Goal: Transaction & Acquisition: Purchase product/service

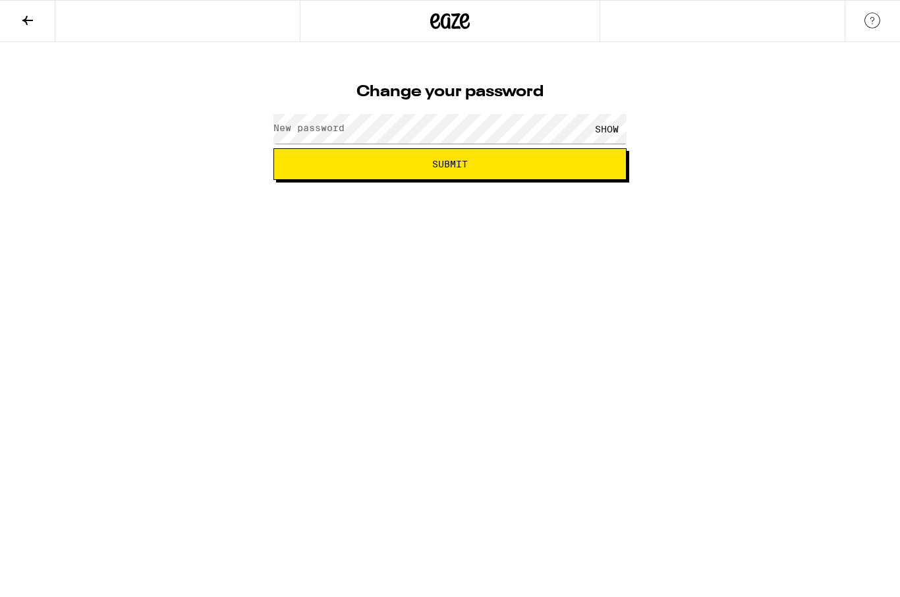
click at [296, 125] on label "New password" at bounding box center [308, 128] width 71 height 11
click at [603, 123] on div "SHOW" at bounding box center [607, 129] width 40 height 30
click at [461, 170] on button "Submit" at bounding box center [449, 164] width 353 height 32
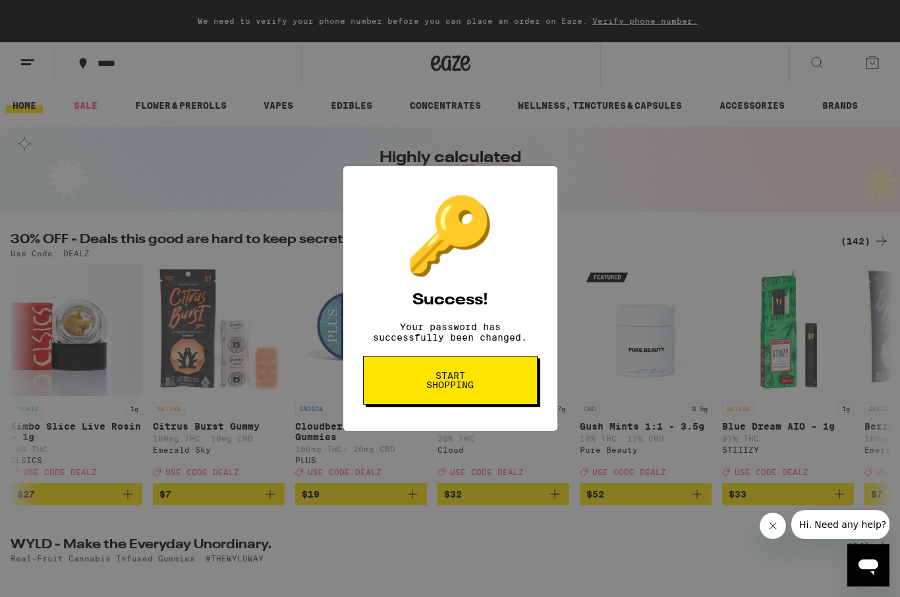
click at [488, 394] on button "Start shopping" at bounding box center [450, 380] width 175 height 49
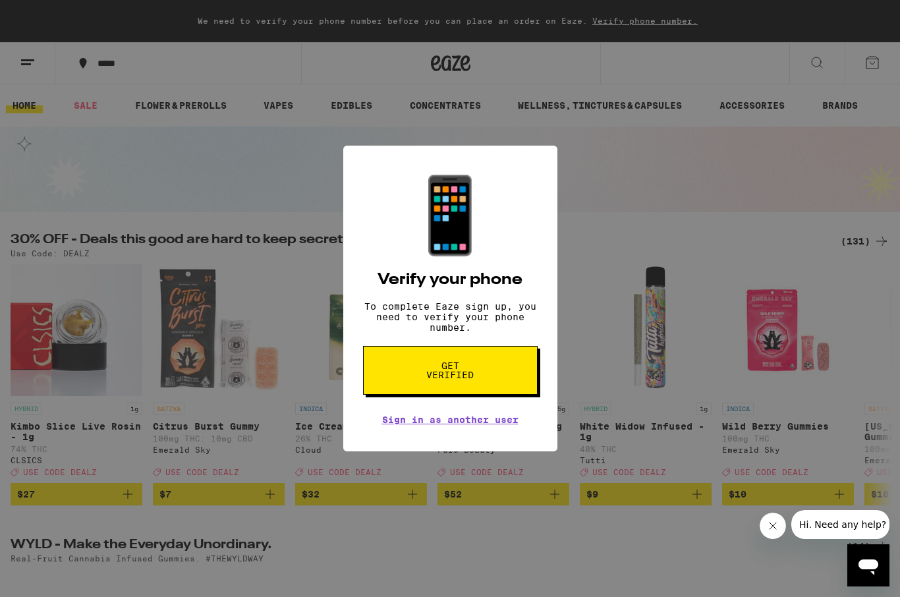
click at [893, 278] on div "📱 Verify your phone To complete Eaze sign up, you need to verify your phone num…" at bounding box center [450, 298] width 900 height 597
click at [461, 368] on span "Get verified" at bounding box center [450, 370] width 68 height 18
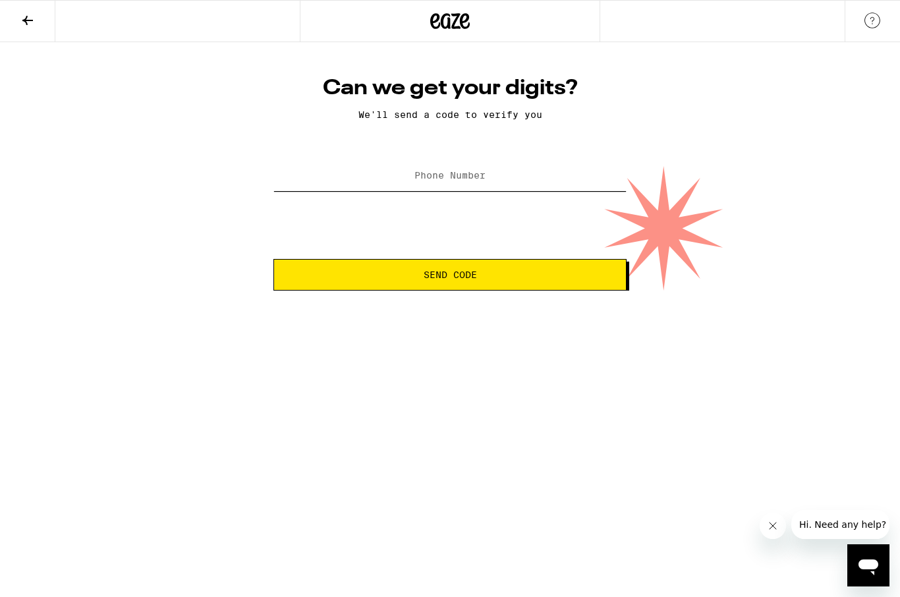
click at [438, 171] on input "Phone Number" at bounding box center [449, 176] width 353 height 30
type input "[PHONE_NUMBER]"
click at [468, 279] on span "Send Code" at bounding box center [450, 274] width 53 height 9
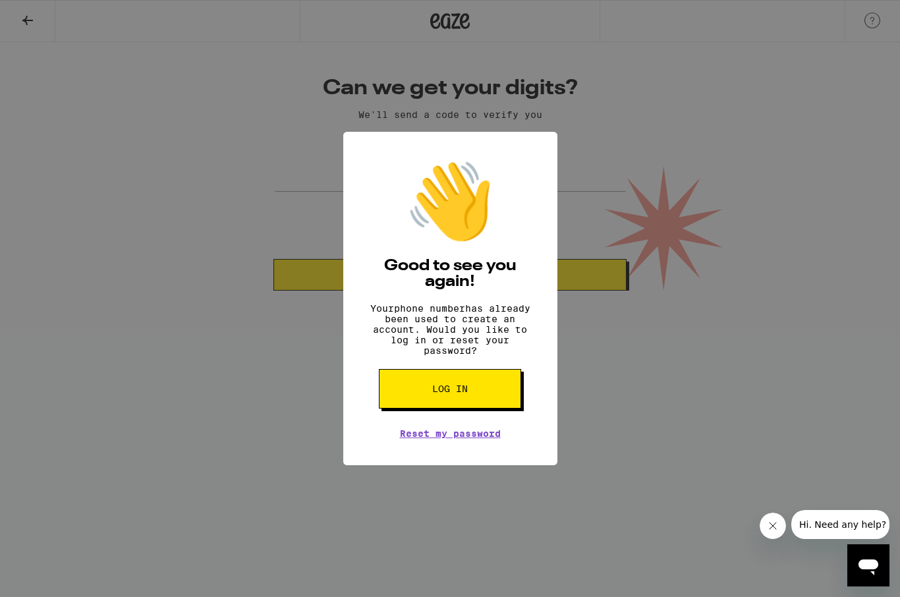
click at [477, 393] on button "Log in" at bounding box center [450, 389] width 142 height 40
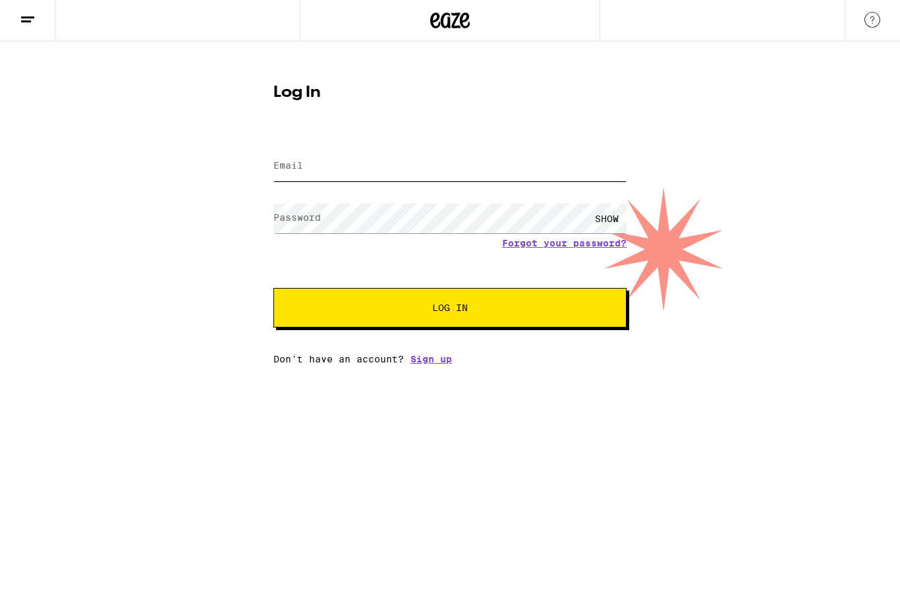
click at [361, 159] on input "Email" at bounding box center [449, 167] width 353 height 30
type input "[EMAIL_ADDRESS][DOMAIN_NAME]"
click at [450, 310] on button "Log In" at bounding box center [449, 309] width 353 height 40
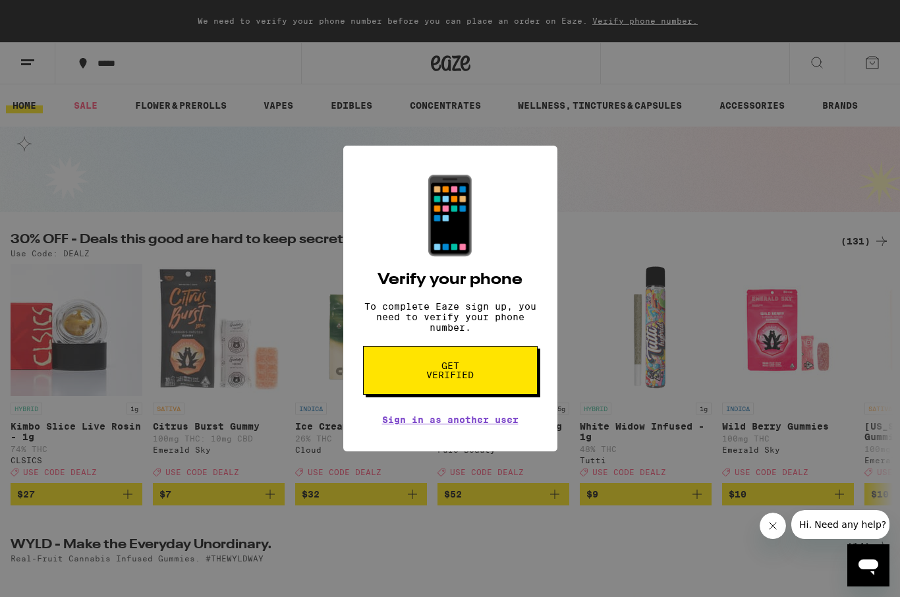
click at [470, 369] on span "Get verified" at bounding box center [450, 370] width 68 height 18
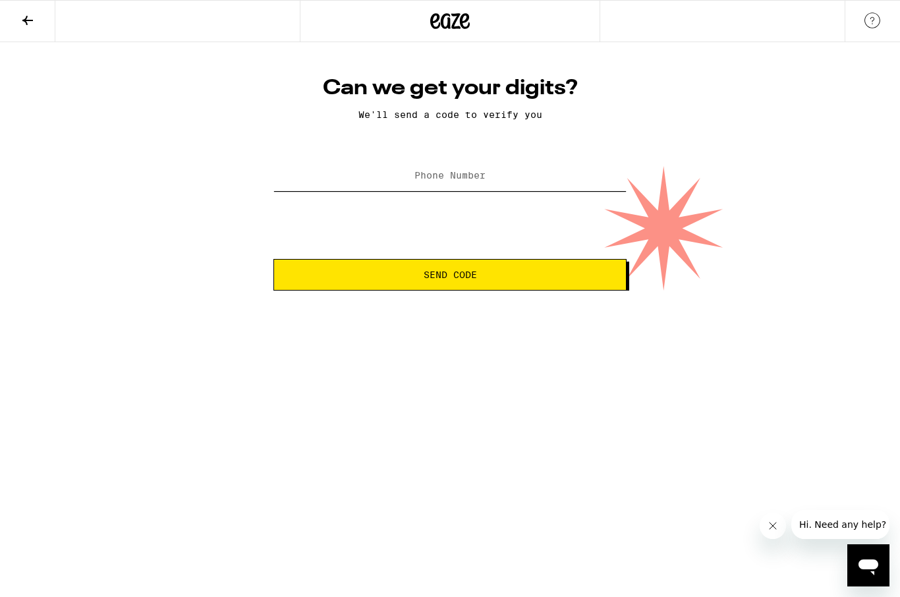
click at [474, 187] on input "Phone Number" at bounding box center [449, 176] width 353 height 30
type input "[PHONE_NUMBER]"
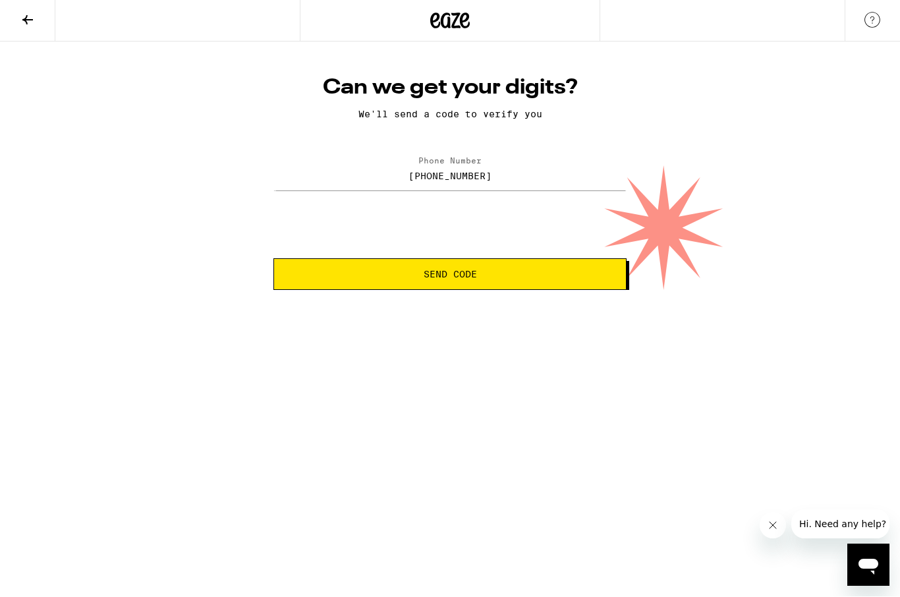
click at [478, 276] on span "Send Code" at bounding box center [450, 274] width 331 height 9
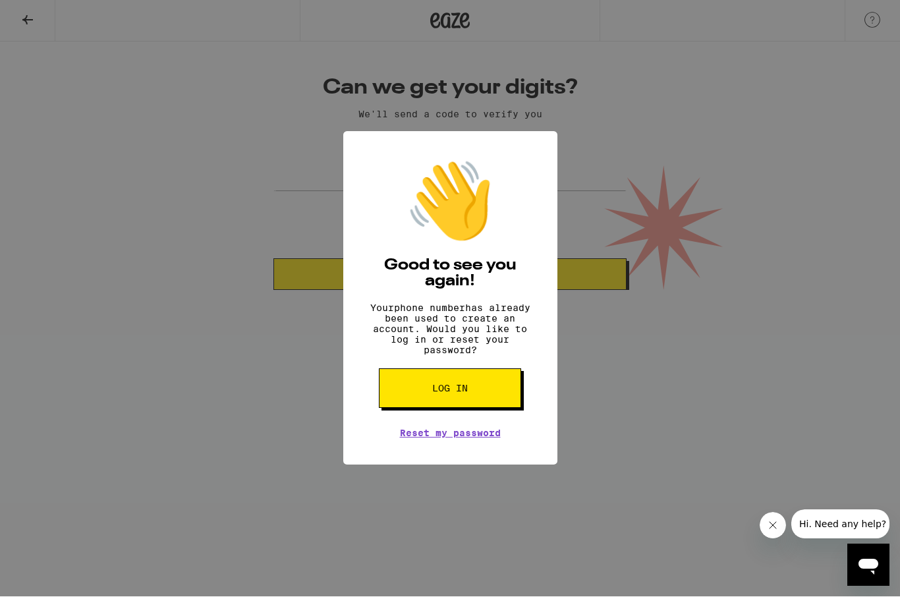
click at [479, 398] on button "Log in" at bounding box center [450, 389] width 142 height 40
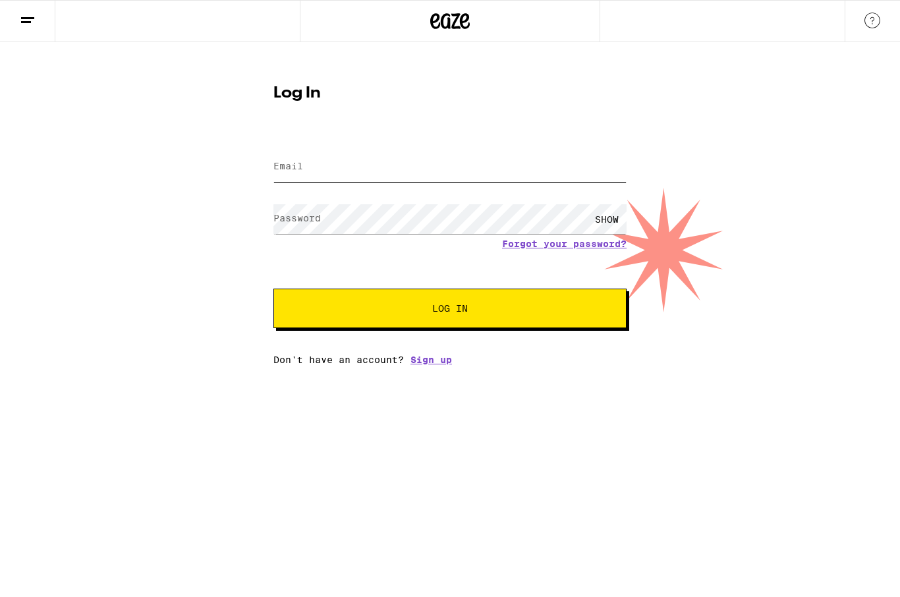
click at [310, 159] on input "Email" at bounding box center [449, 167] width 353 height 30
type input "[EMAIL_ADDRESS][DOMAIN_NAME]"
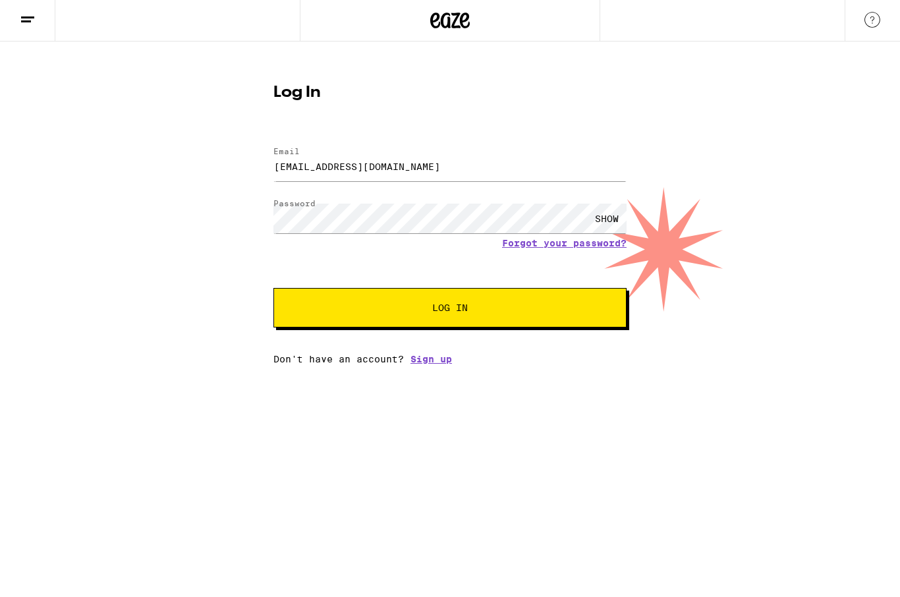
click at [474, 305] on span "Log In" at bounding box center [450, 308] width 246 height 9
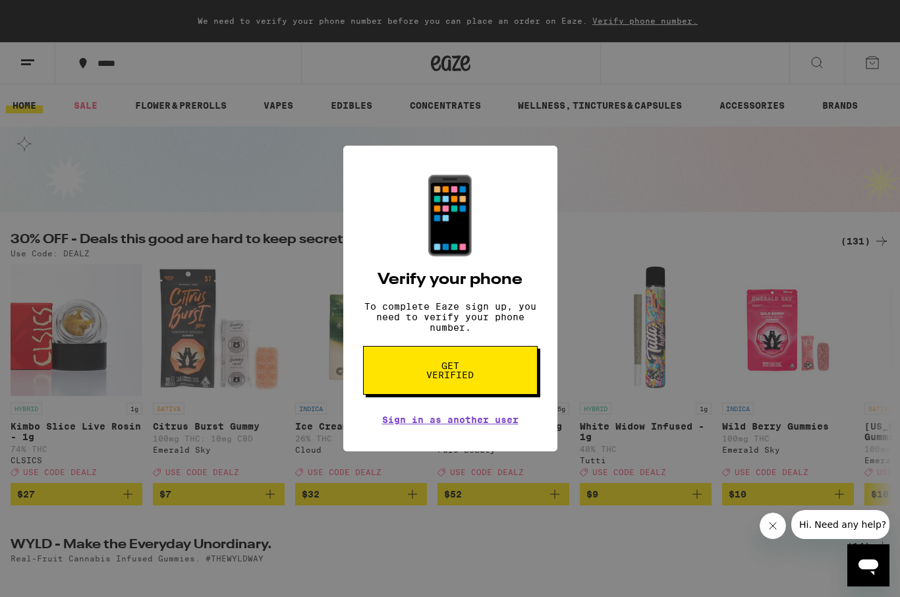
click at [613, 277] on div "📱 Verify your phone To complete Eaze sign up, you need to verify your phone num…" at bounding box center [450, 298] width 900 height 597
click at [605, 206] on div "📱 Verify your phone To complete Eaze sign up, you need to verify your phone num…" at bounding box center [450, 298] width 900 height 597
click at [298, 281] on div "📱 Verify your phone To complete Eaze sign up, you need to verify your phone num…" at bounding box center [450, 298] width 900 height 597
click at [617, 264] on div "📱 Verify your phone To complete Eaze sign up, you need to verify your phone num…" at bounding box center [450, 298] width 900 height 597
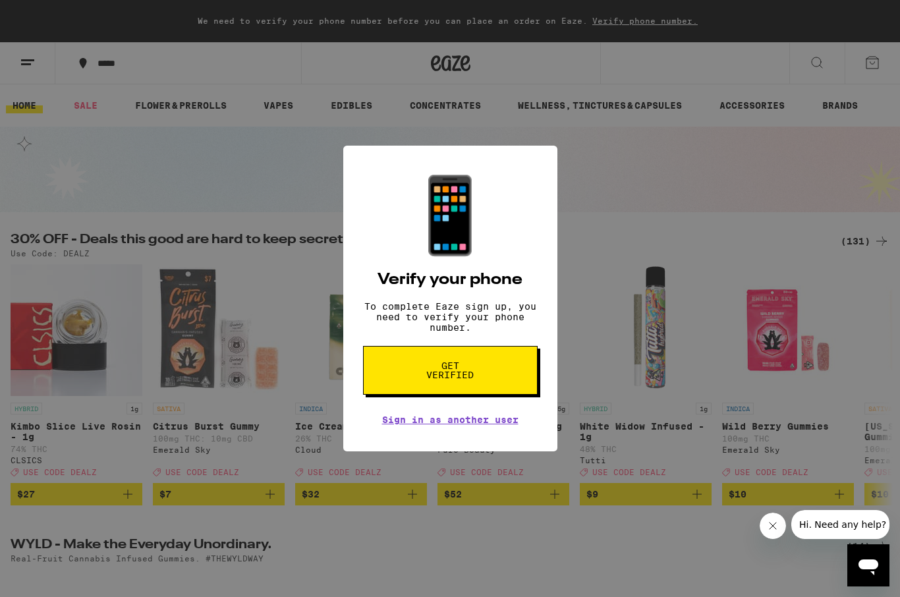
scroll to position [0, 0]
click at [841, 525] on span "Hi. Need any help?" at bounding box center [842, 524] width 87 height 11
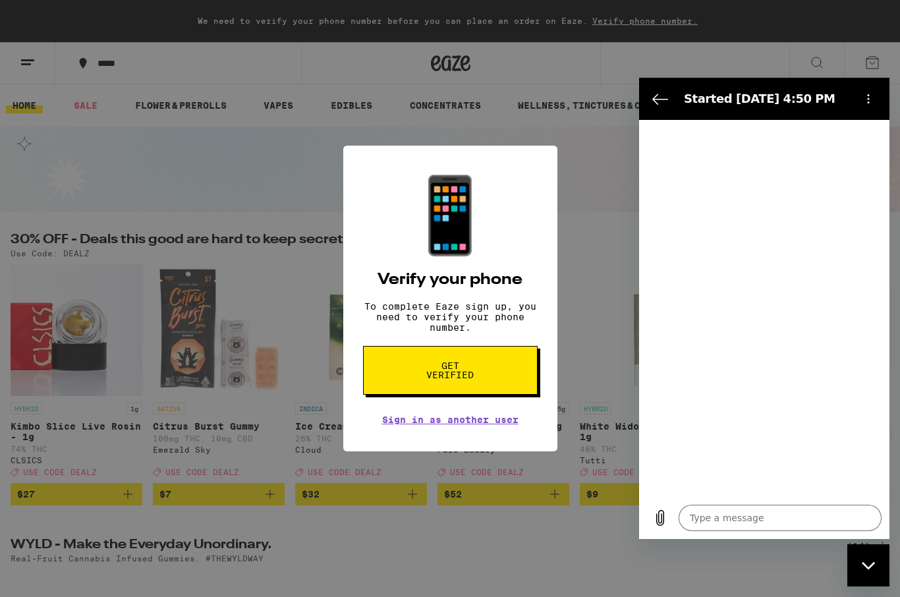
type textarea "x"
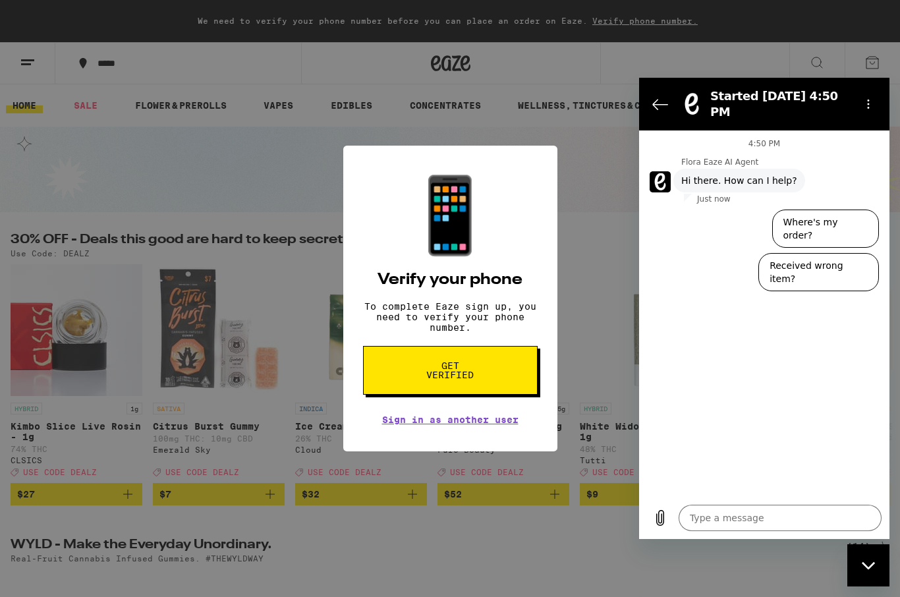
click at [696, 519] on textarea at bounding box center [780, 518] width 203 height 26
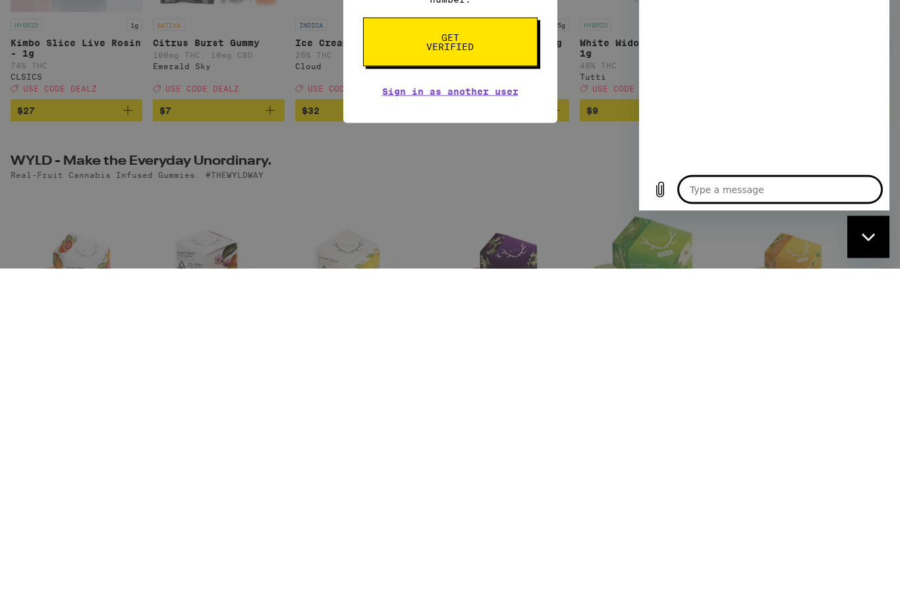
type textarea "I"
type textarea "x"
type textarea "Iv"
type textarea "x"
type textarea "Ive"
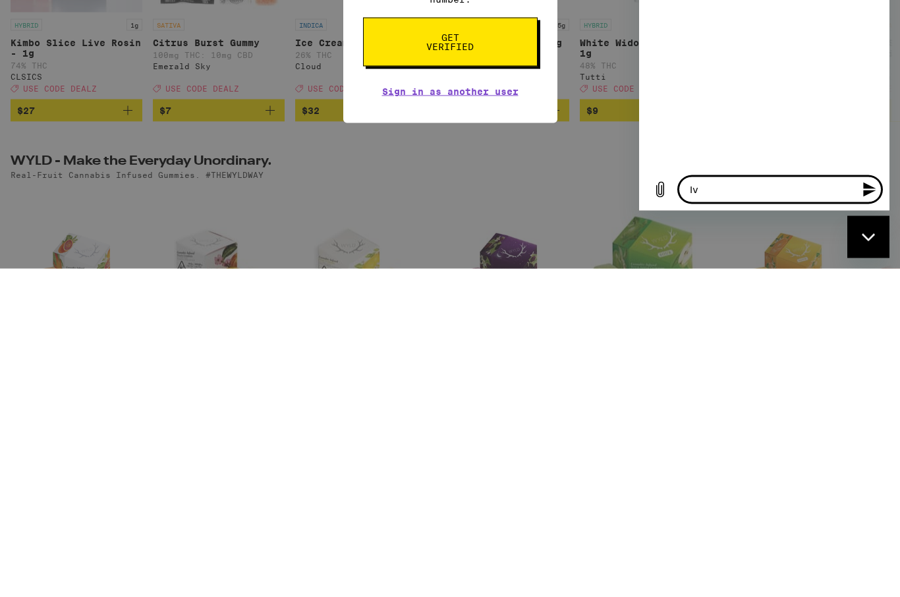
type textarea "x"
type textarea "I’ve"
type textarea "x"
type textarea "I’ve"
type textarea "x"
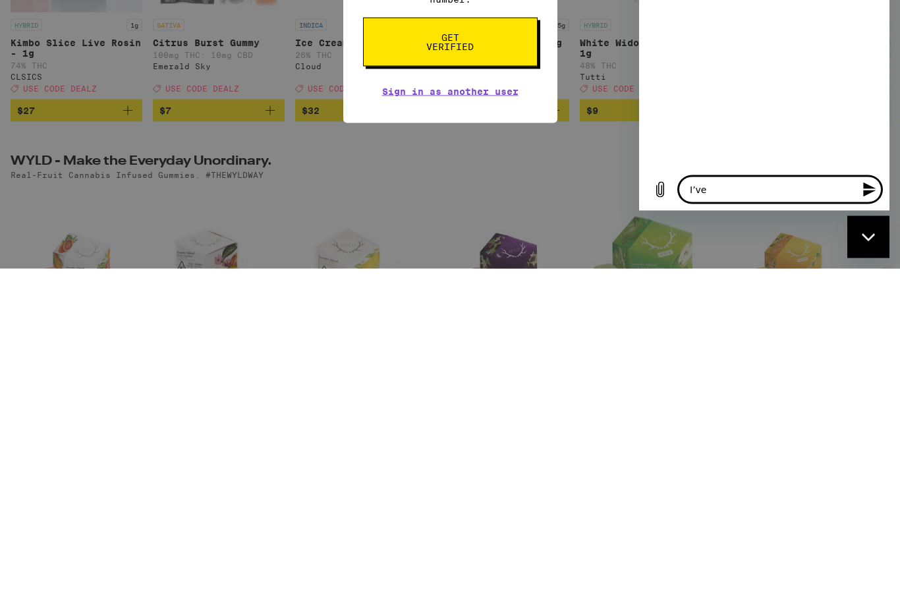
type textarea "I’ve l"
type textarea "x"
type textarea "I’ve lo"
type textarea "x"
type textarea "I’ve log"
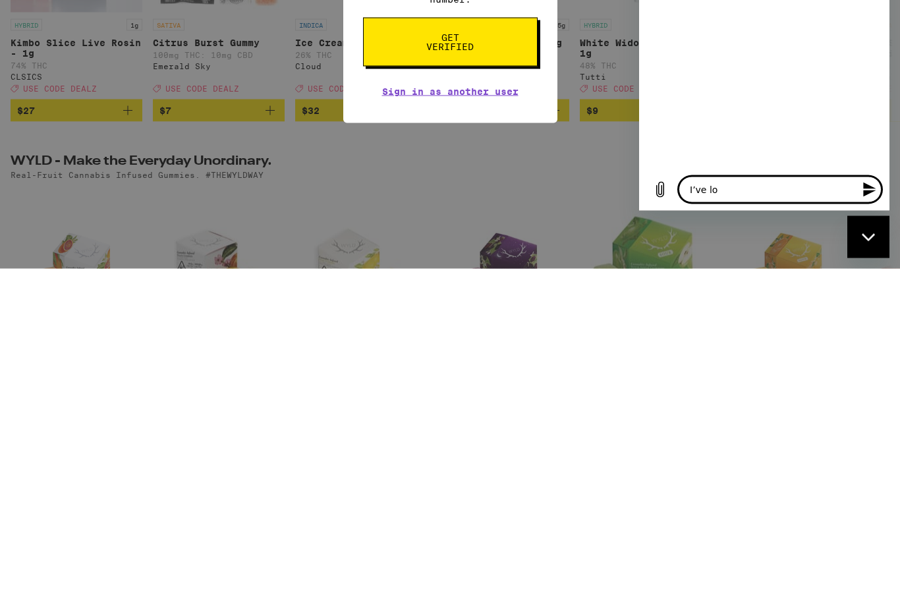
type textarea "x"
type textarea "I’ve logg"
type textarea "x"
type textarea "I’ve logge"
type textarea "x"
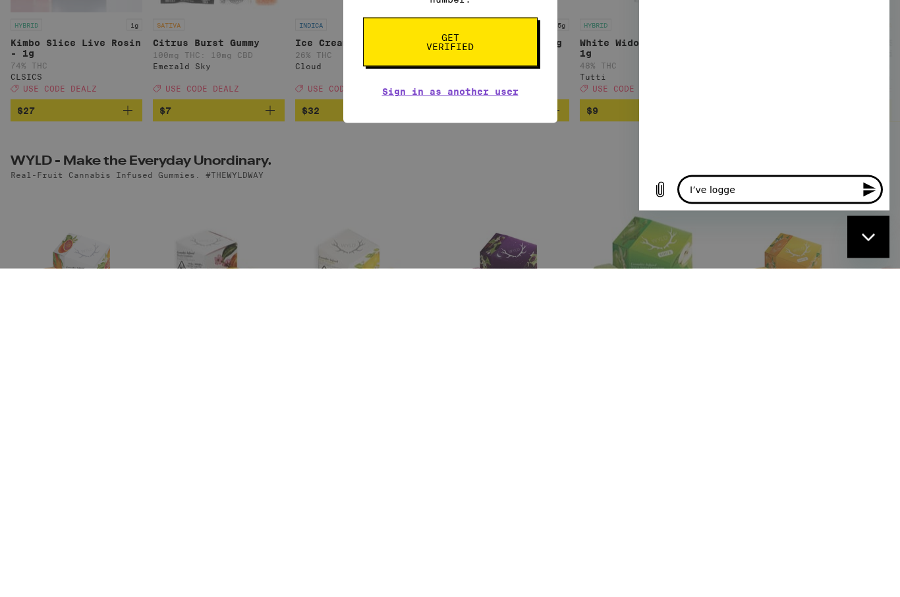
type textarea "I’ve logged"
type textarea "x"
type textarea "I’ve logged"
type textarea "x"
type textarea "I’ve logged i"
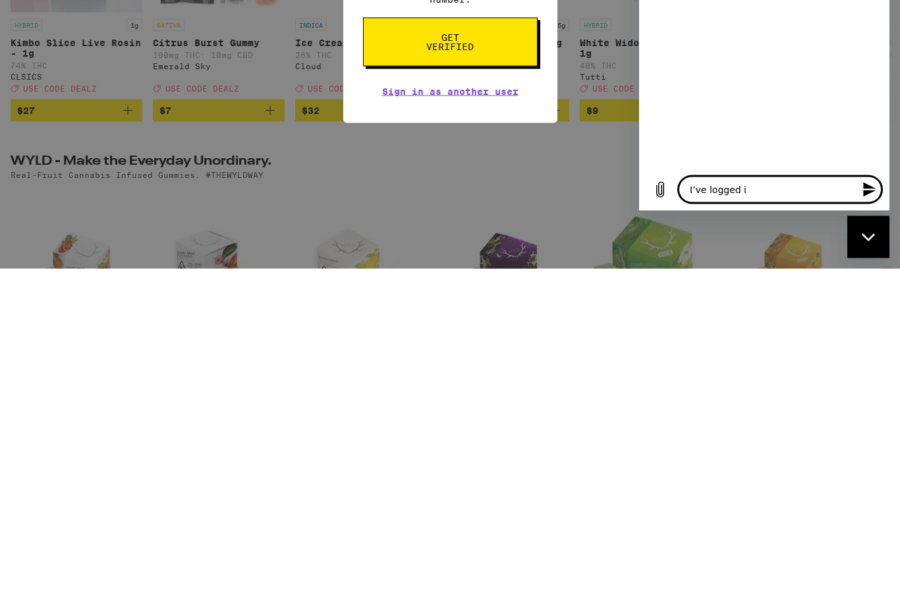
type textarea "x"
type textarea "I’ve logged in"
type textarea "x"
type textarea "I’ve logged in"
type textarea "x"
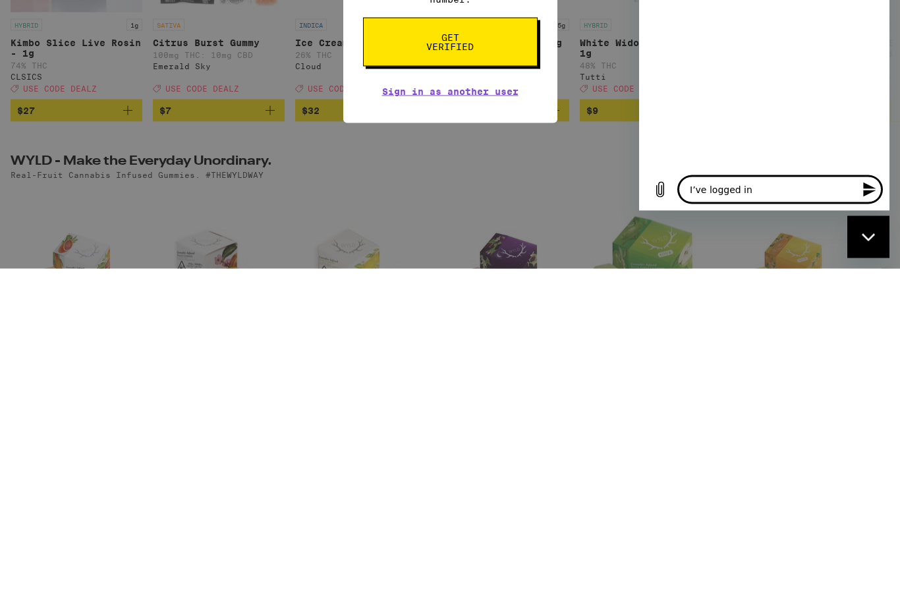
type textarea "I’ve logged in a"
type textarea "x"
type textarea "I’ve logged in an"
type textarea "x"
type textarea "I’ve logged in and"
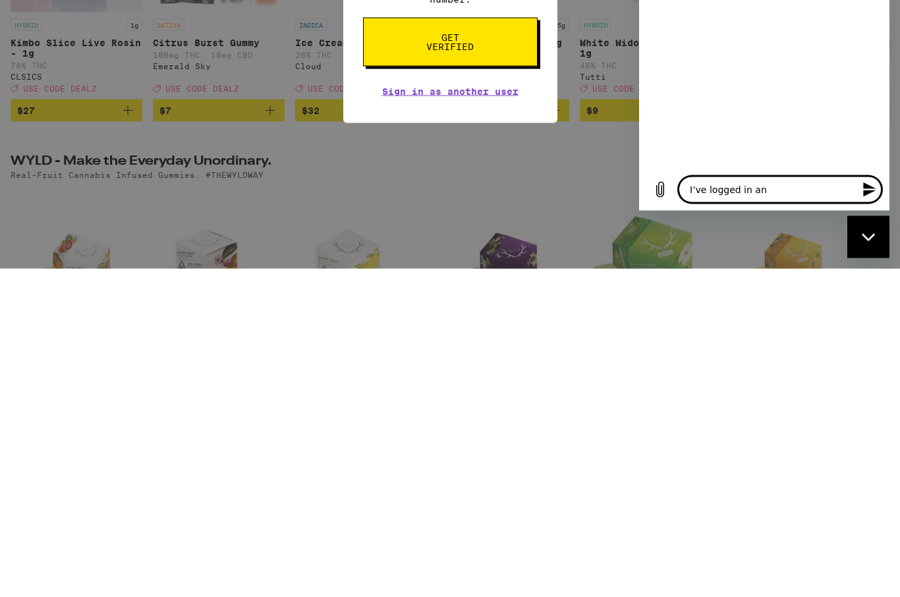
type textarea "x"
type textarea "I’ve logged in and"
type textarea "x"
type textarea "I’ve logged in and c"
type textarea "x"
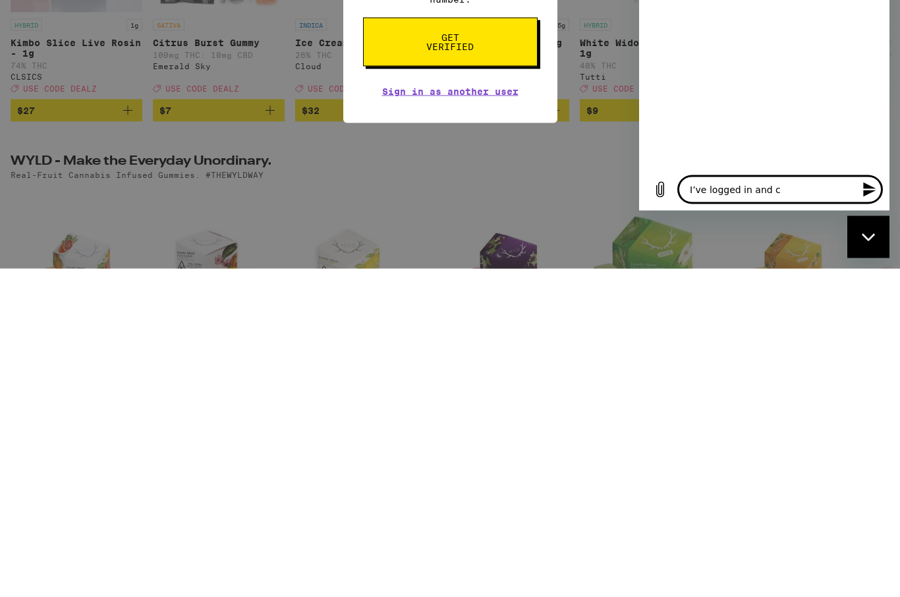
type textarea "I’ve logged in and ch"
type textarea "x"
type textarea "I’ve logged in and cha"
type textarea "x"
type textarea "I’ve logged in and chan"
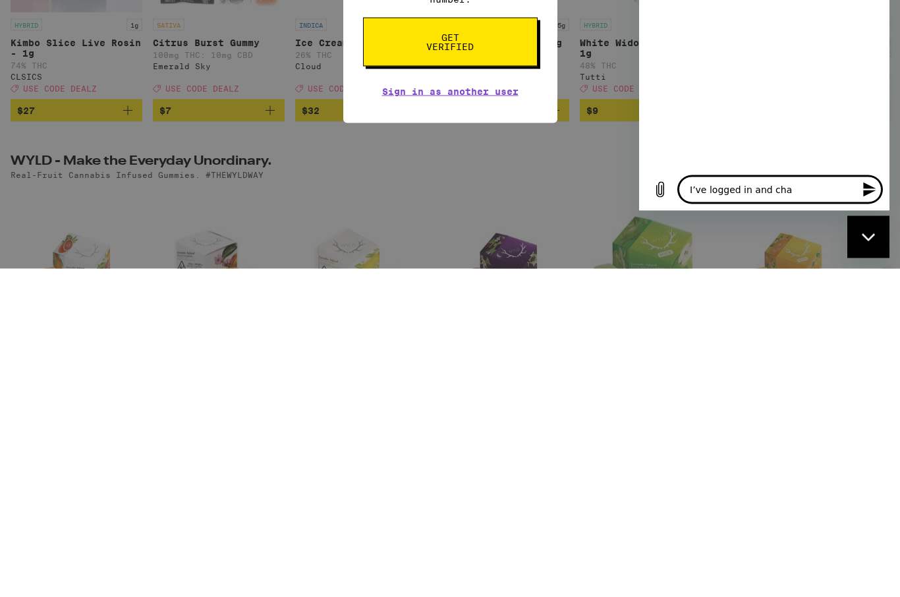
type textarea "x"
type textarea "I’ve logged in and [PERSON_NAME]"
type textarea "x"
type textarea "I’ve logged in and change"
type textarea "x"
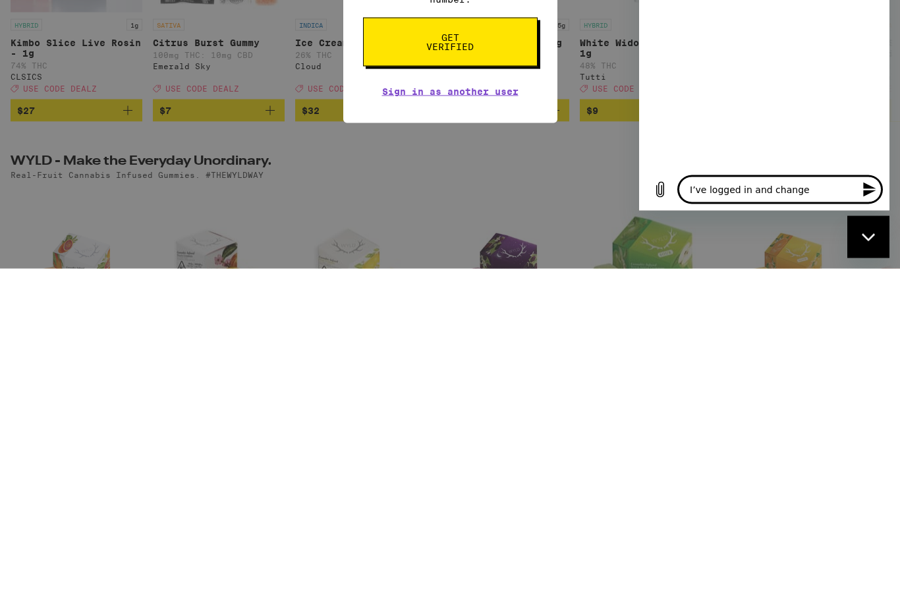
type textarea "I’ve logged in and changed"
type textarea "x"
type textarea "I’ve logged in and changed"
type textarea "x"
type textarea "I’ve logged in and changed m"
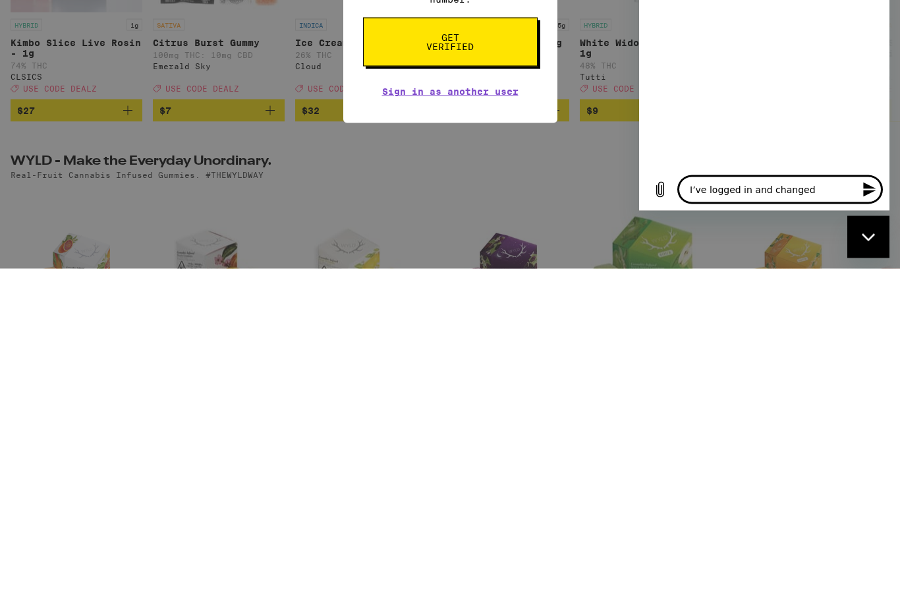
type textarea "x"
type textarea "I’ve logged in and changed my"
type textarea "x"
type textarea "I’ve logged in and changed my"
type textarea "x"
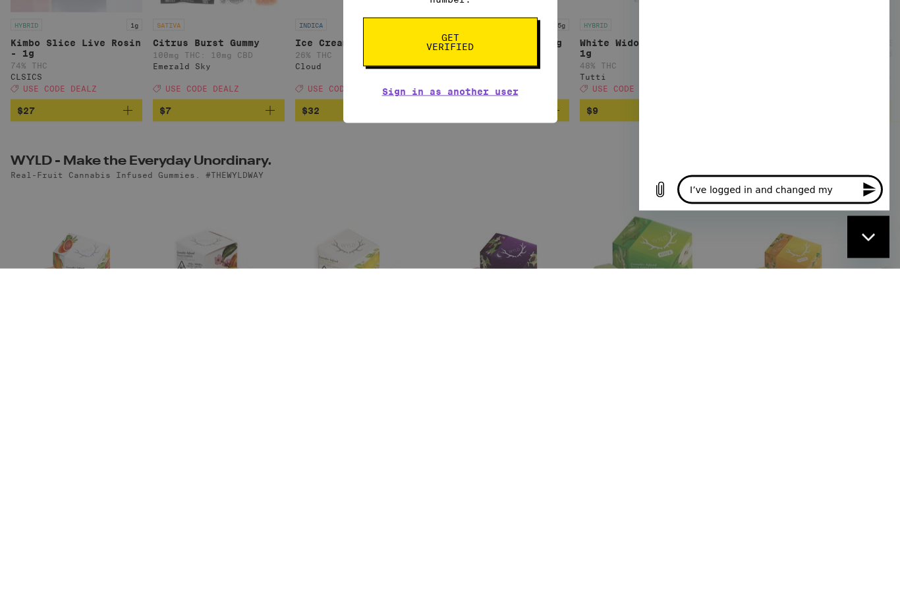
type textarea "I’ve logged in and changed my p"
type textarea "x"
type textarea "I’ve logged in and changed my pa"
type textarea "x"
type textarea "I’ve logged in and changed my pas"
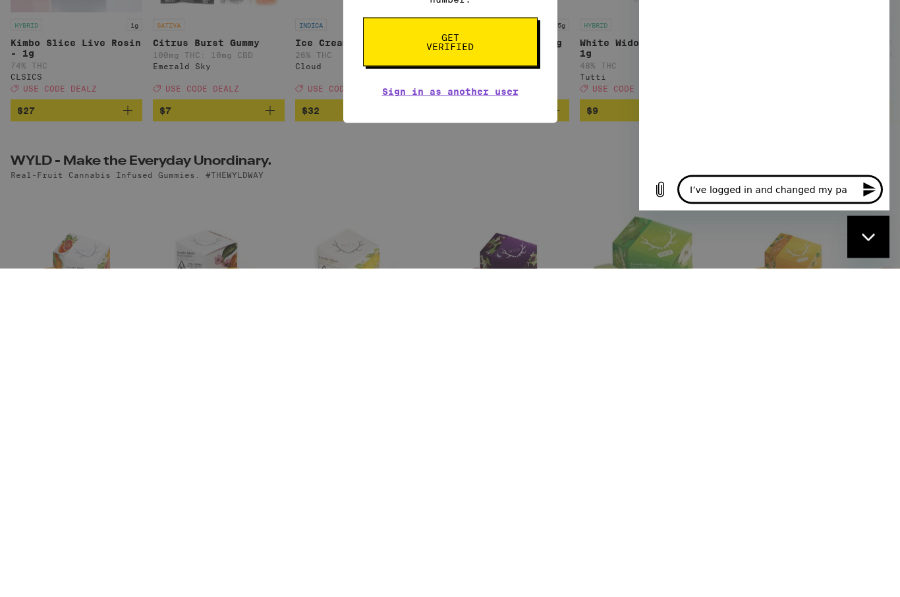
type textarea "x"
type textarea "I’ve logged in and changed my pass"
type textarea "x"
type textarea "I’ve logged in and changed my passw"
type textarea "x"
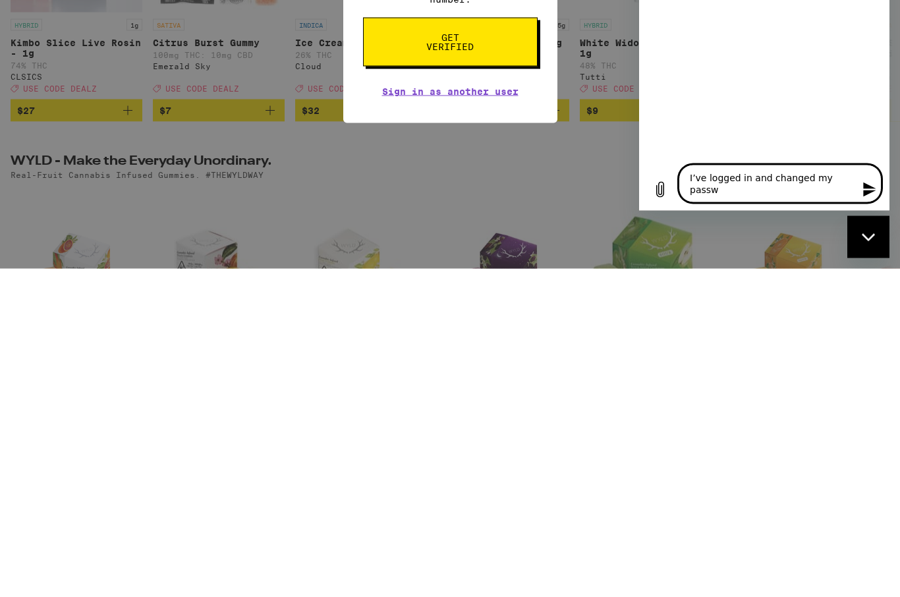
type textarea "I’ve logged in and changed my passwo"
type textarea "x"
type textarea "I’ve logged in and changed my passwor"
type textarea "x"
type textarea "I’ve logged in and changed my password"
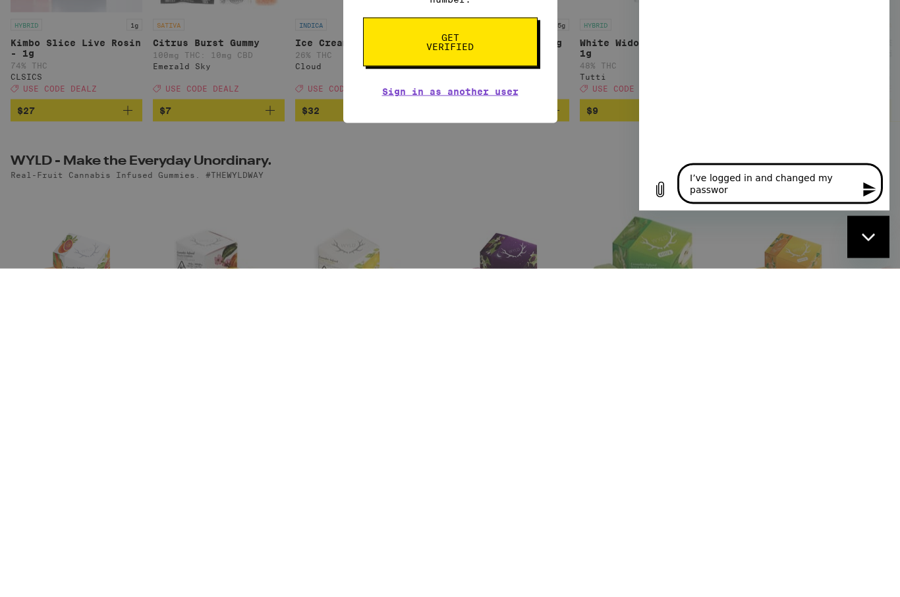
type textarea "x"
type textarea "I’ve logged in and changed my password"
type textarea "x"
type textarea "I’ve logged in and changed my password a"
type textarea "x"
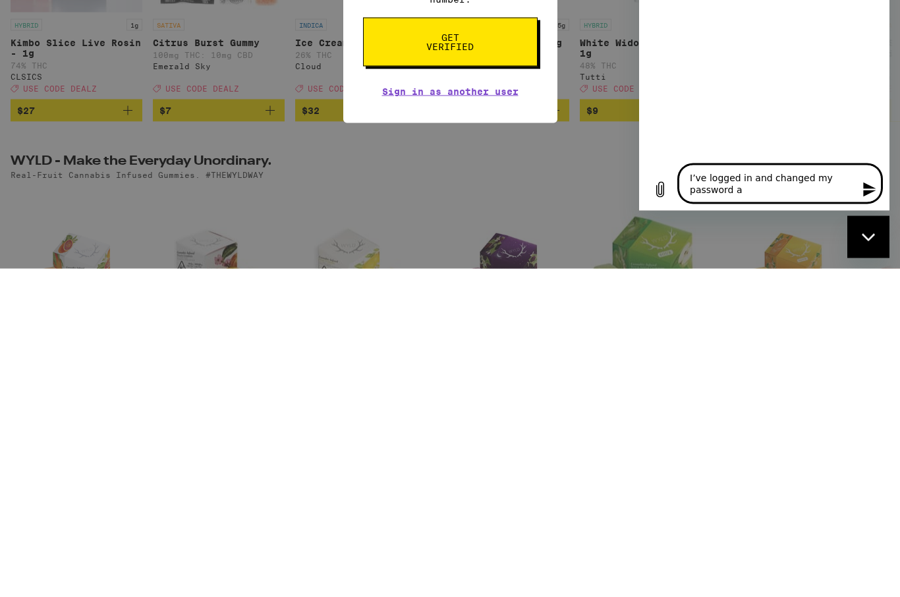
type textarea "I’ve logged in and changed my password an"
type textarea "x"
type textarea "I’ve logged in and changed my password and"
type textarea "x"
type textarea "I’ve logged in and changed my password and"
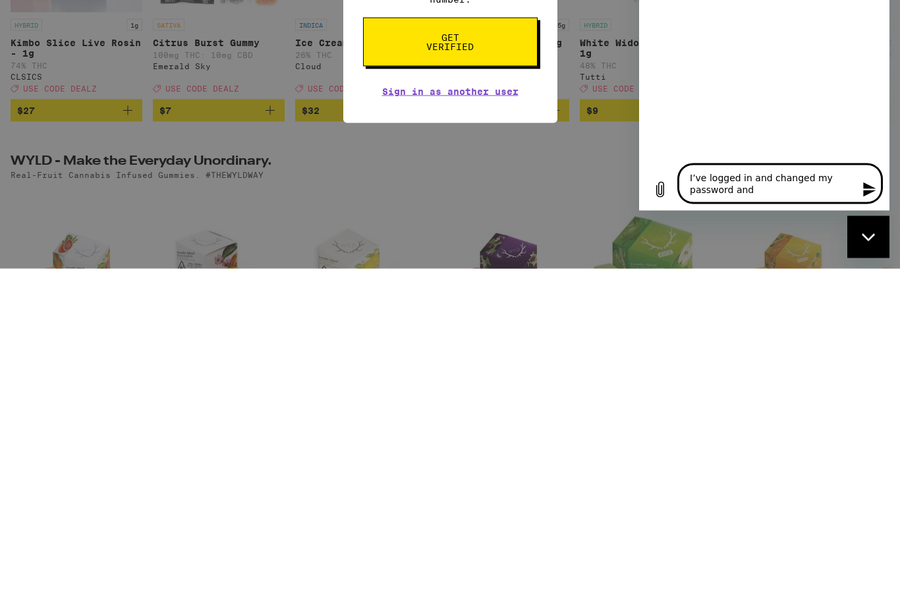
type textarea "x"
type textarea "I’ve logged in and changed my password and i"
type textarea "x"
type textarea "I’ve logged in and changed my password and I"
type textarea "x"
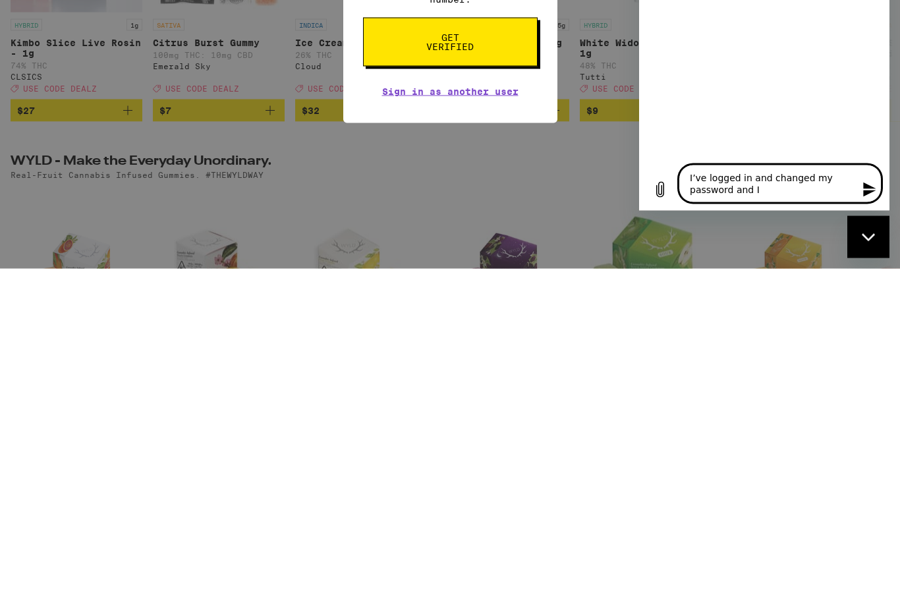
type textarea "I’ve logged in and changed my password and I"
type textarea "x"
type textarea "I’ve logged in and changed my password and I k"
type textarea "x"
type textarea "I’ve logged in and changed my password and I ke"
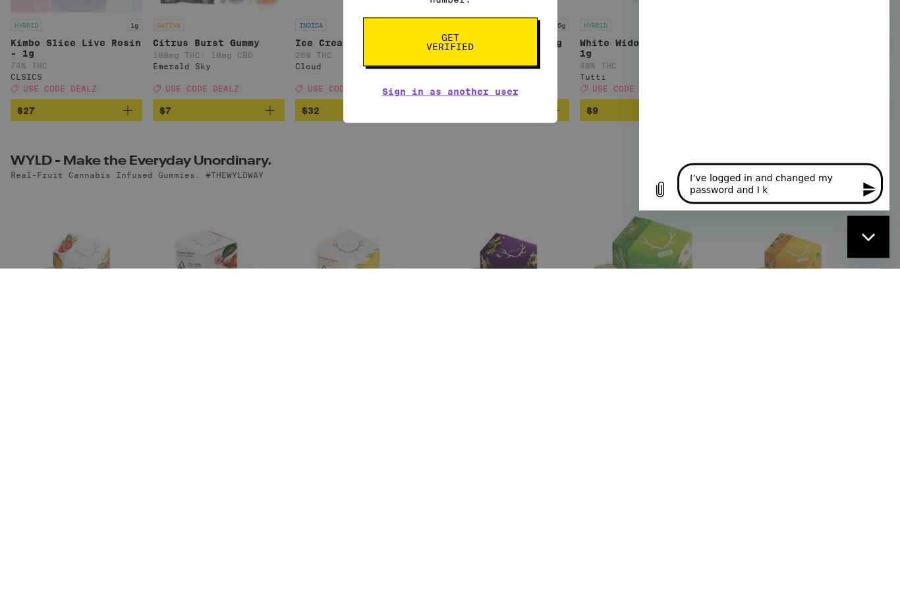
type textarea "x"
type textarea "I’ve logged in and changed my password and I kee"
type textarea "x"
type textarea "I’ve logged in and changed my password and I keep"
type textarea "x"
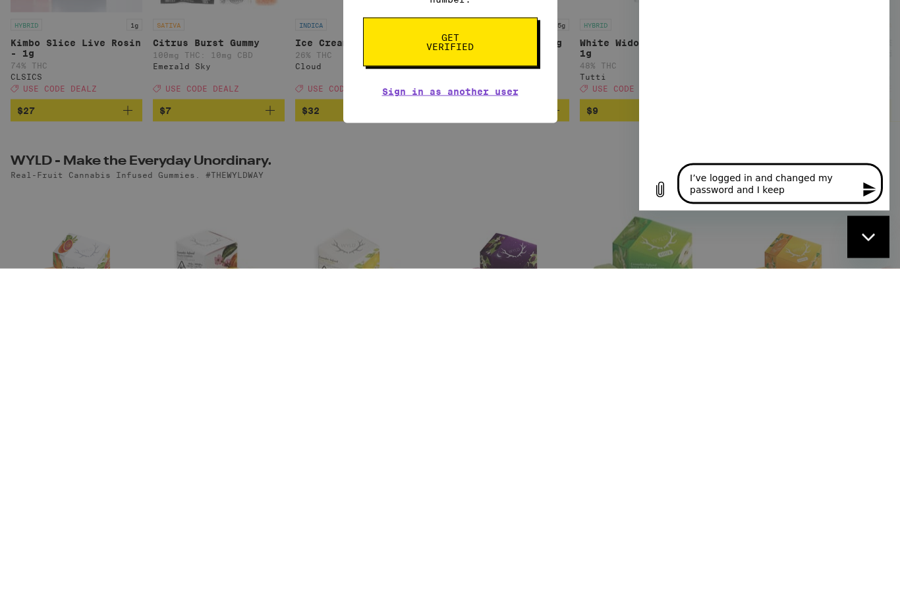
type textarea "I’ve logged in and changed my password and I keep"
type textarea "x"
type textarea "I’ve logged in and changed my password and I keep g"
type textarea "x"
type textarea "I’ve logged in and changed my password and I keep ge"
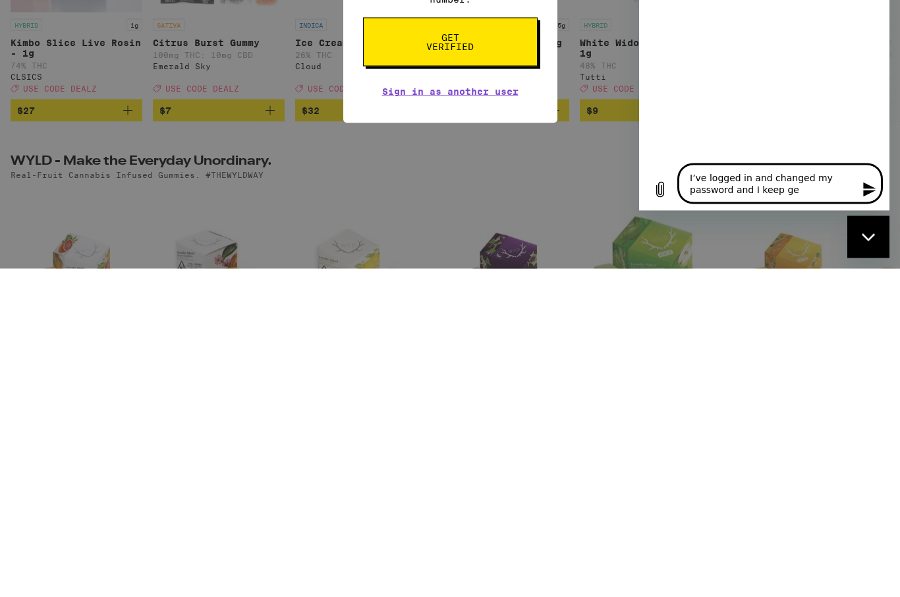
type textarea "x"
type textarea "I’ve logged in and changed my password and I keep get"
type textarea "x"
type textarea "I’ve logged in and changed my password and I keep gett"
type textarea "x"
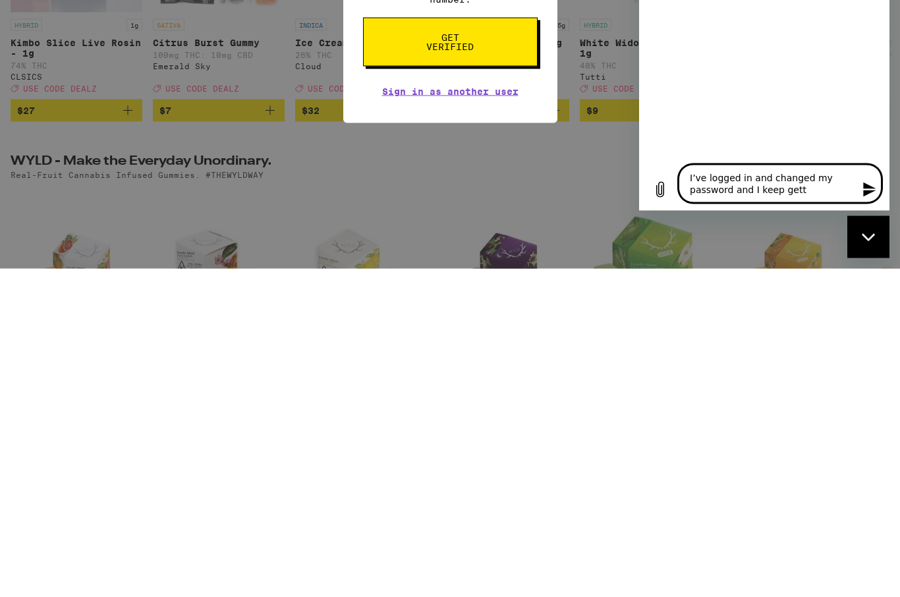
type textarea "I’ve logged in and changed my password and I keep getti"
type textarea "x"
type textarea "I’ve logged in and changed my password and I keep gettin"
type textarea "x"
type textarea "I’ve logged in and changed my password and I keep gettinh"
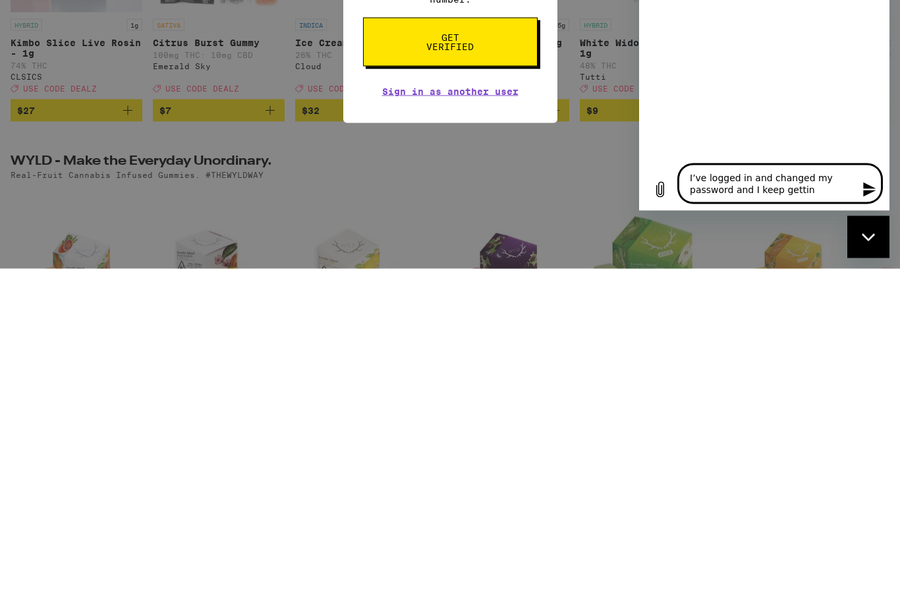
type textarea "x"
type textarea "I’ve logged in and changed my password and I keep gettin"
type textarea "x"
type textarea "I’ve logged in and changed my password and I keep getting"
type textarea "x"
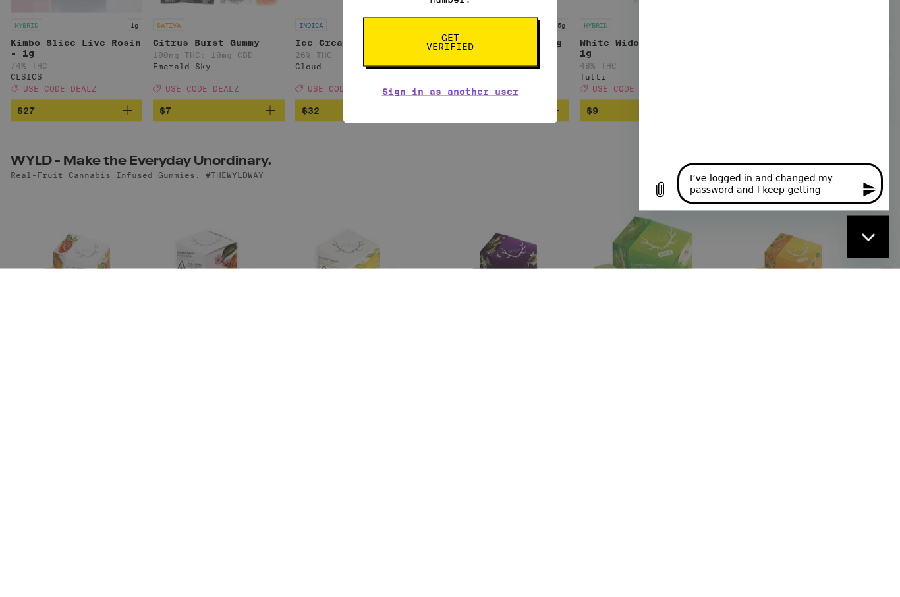
type textarea "I’ve logged in and changed my password and I keep getting"
type textarea "x"
type textarea "I’ve logged in and changed my password and I keep getting t"
type textarea "x"
type textarea "I’ve logged in and changed my password and I keep getting th"
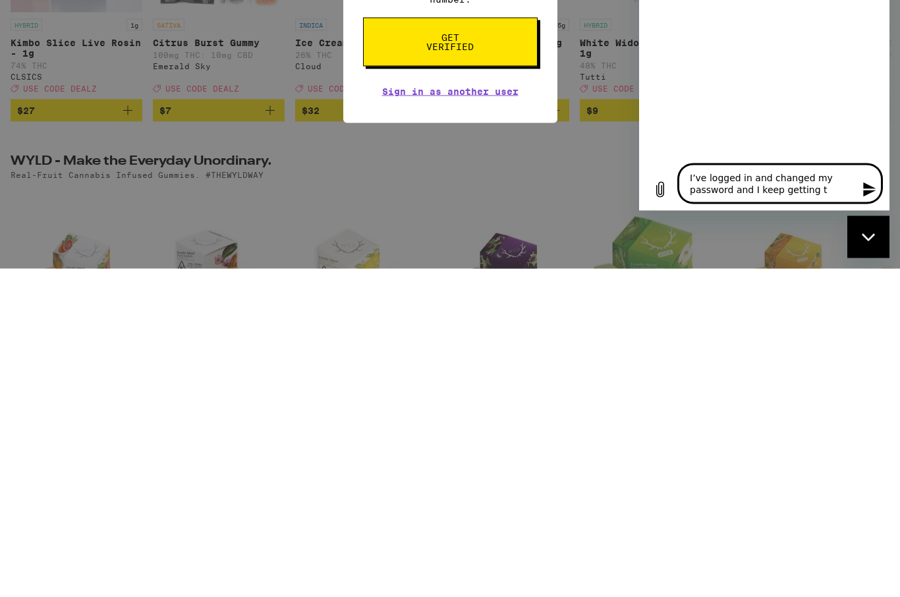
type textarea "x"
type textarea "I’ve logged in and changed my password and I keep getting the"
type textarea "x"
type textarea "I’ve logged in and changed my password and I keep getting the"
type textarea "x"
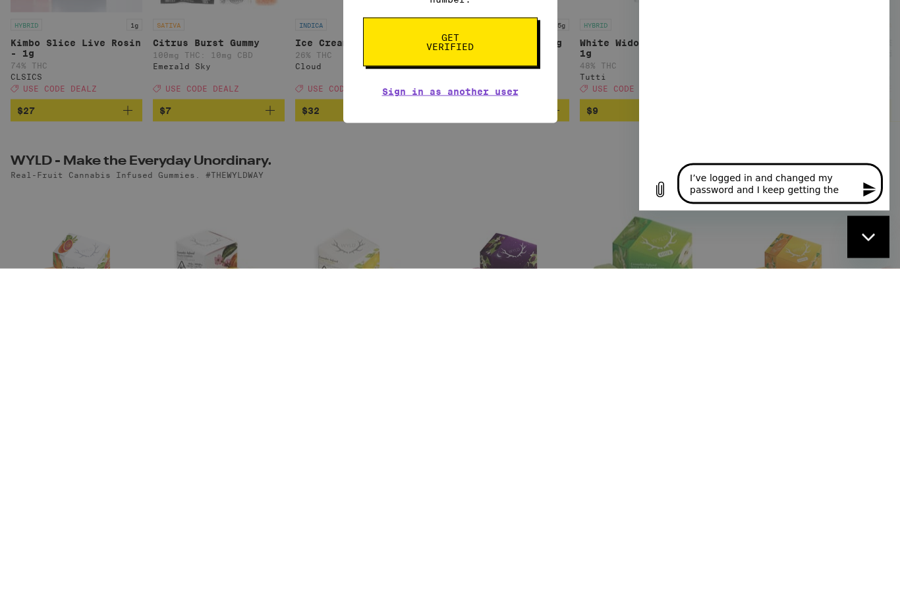
type textarea "I’ve logged in and changed my password and I keep getting the s"
type textarea "x"
type textarea "I’ve logged in and changed my password and I keep getting the sc"
type textarea "x"
type textarea "I’ve logged in and changed my password and I keep getting the scr"
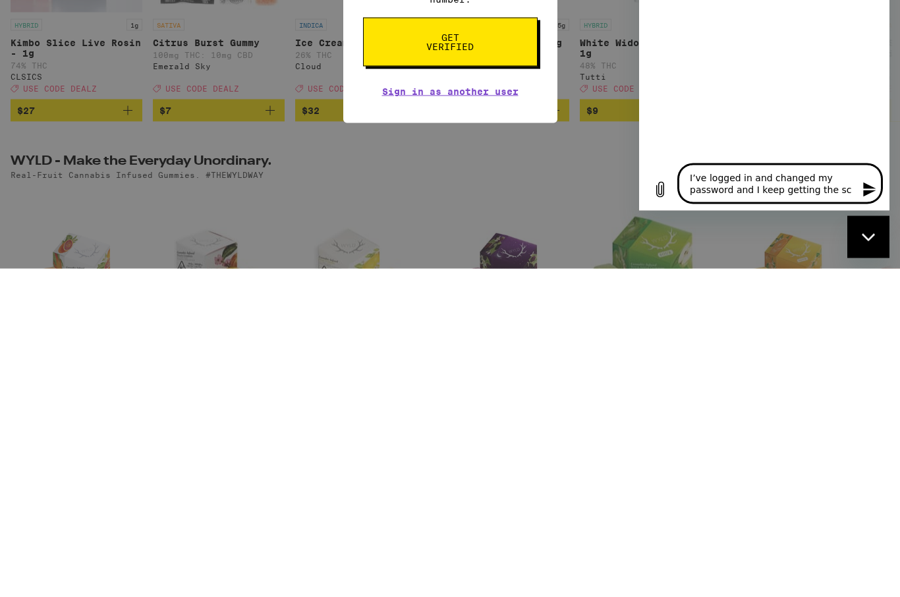
type textarea "x"
type textarea "I’ve logged in and changed my password and I keep getting the scre"
type textarea "x"
type textarea "I’ve logged in and changed my password and I keep getting the scree"
type textarea "x"
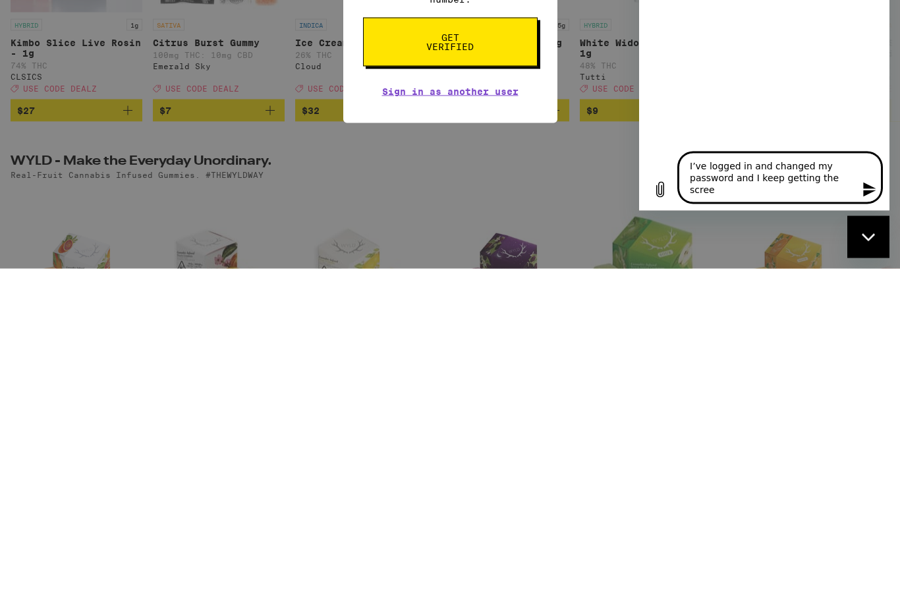
type textarea "I’ve logged in and changed my password and I keep getting the screen"
type textarea "x"
type textarea "I’ve logged in and changed my password and I keep getting the screen"
type textarea "x"
type textarea "I’ve logged in and changed my password and I keep getting the screen t"
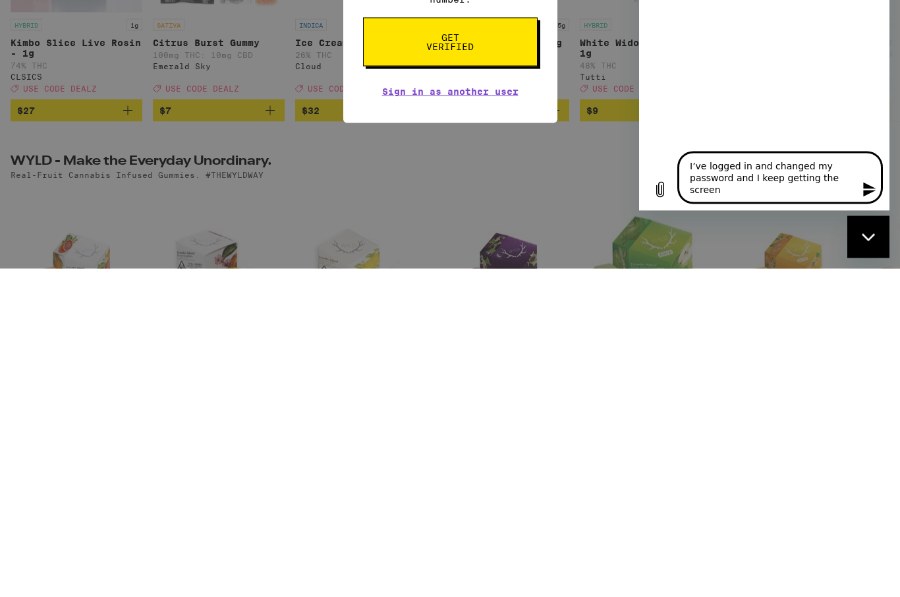
type textarea "x"
type textarea "I’ve logged in and changed my password and I keep getting the screen to"
type textarea "x"
type textarea "I’ve logged in and changed my password and I keep getting the screen to"
type textarea "x"
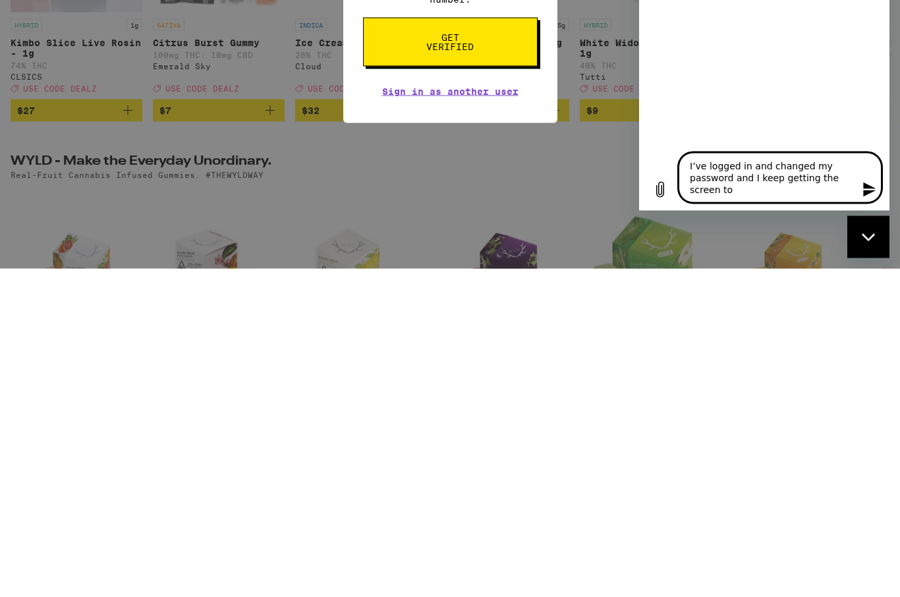
type textarea "I’ve logged in and changed my password and I keep getting the screen to p"
type textarea "x"
type textarea "I’ve logged in and changed my password and I keep getting the screen to pu"
type textarea "x"
type textarea "I’ve logged in and changed my password and I keep getting the screen to put"
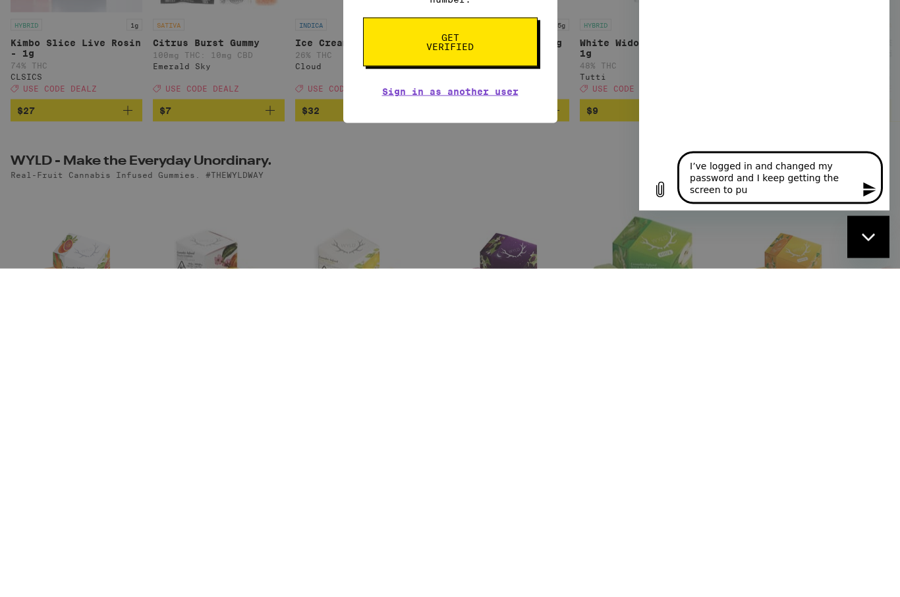
type textarea "x"
type textarea "I’ve logged in and changed my password and I keep getting the screen to put"
type textarea "x"
type textarea "I’ve logged in and changed my password and I keep getting the screen to put i"
type textarea "x"
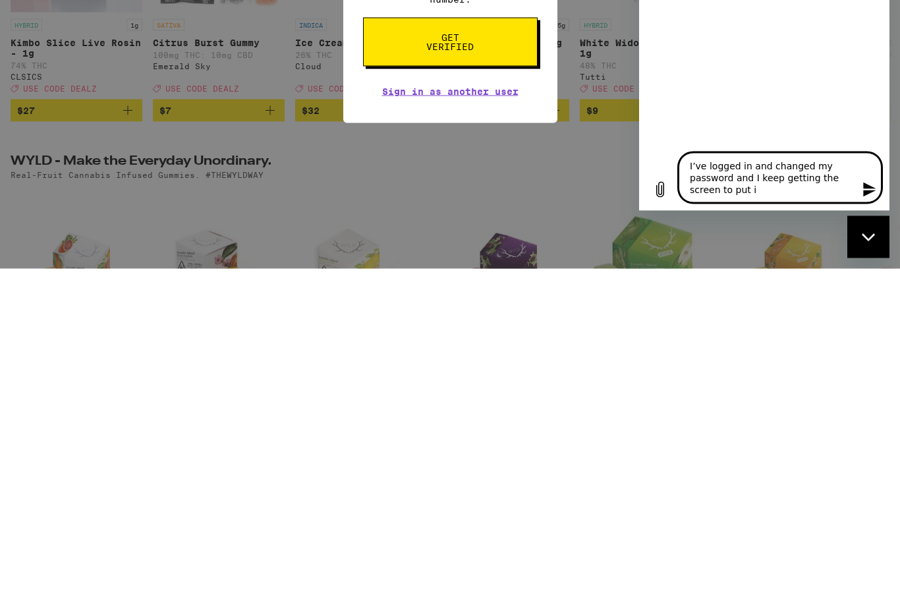
type textarea "I’ve logged in and changed my password and I keep getting the screen to put in"
type textarea "x"
type textarea "I’ve logged in and changed my password and I keep getting the screen to put in"
type textarea "x"
type textarea "I’ve logged in and changed my password and I keep getting the screen to put in m"
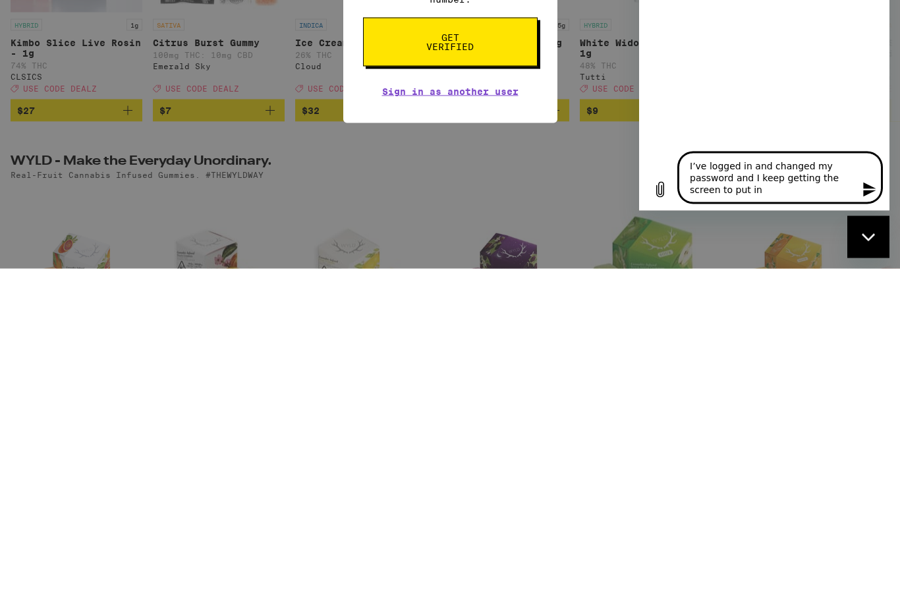
type textarea "x"
type textarea "I’ve logged in and changed my password and I keep getting the screen to put in …"
type textarea "x"
type textarea "I’ve logged in and changed my password and I keep getting the screen to put in …"
type textarea "x"
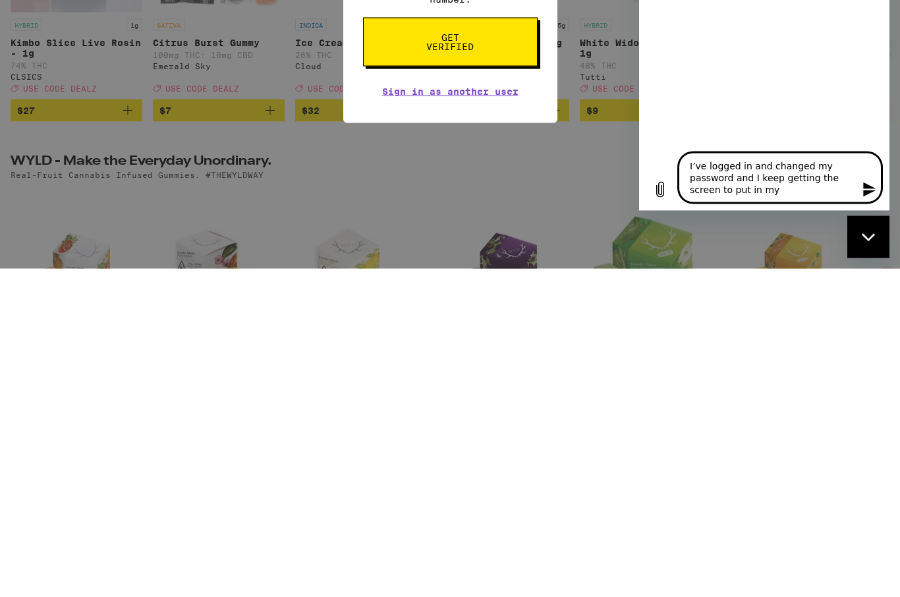
type textarea "I’ve logged in and changed my password and I keep getting the screen to put in …"
type textarea "x"
type textarea "I’ve logged in and changed my password and I keep getting the screen to put in …"
type textarea "x"
type textarea "I’ve logged in and changed my password and I keep getting the screen to put in …"
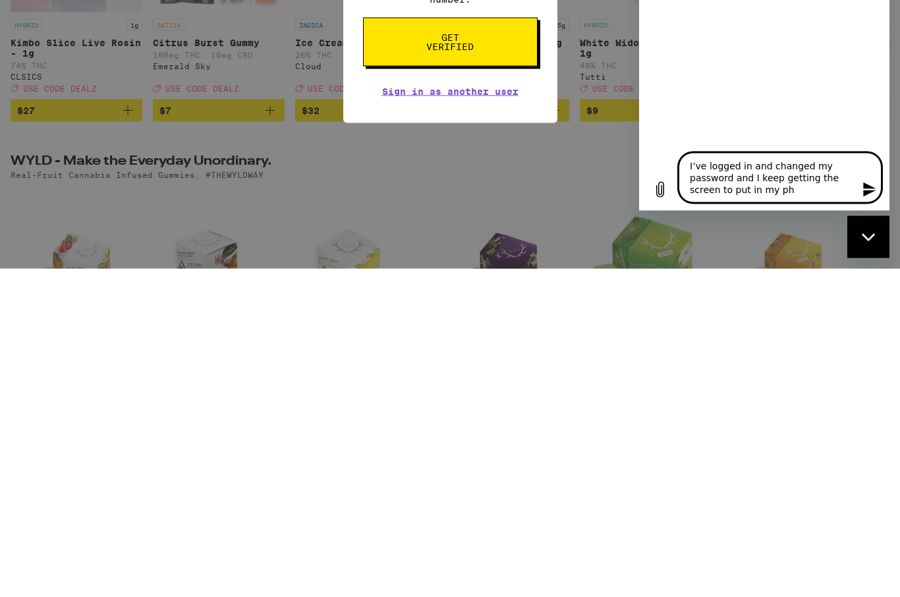
type textarea "x"
type textarea "I’ve logged in and changed my password and I keep getting the screen to put in …"
type textarea "x"
type textarea "I’ve logged in and changed my password and I keep getting the screen to put in …"
type textarea "x"
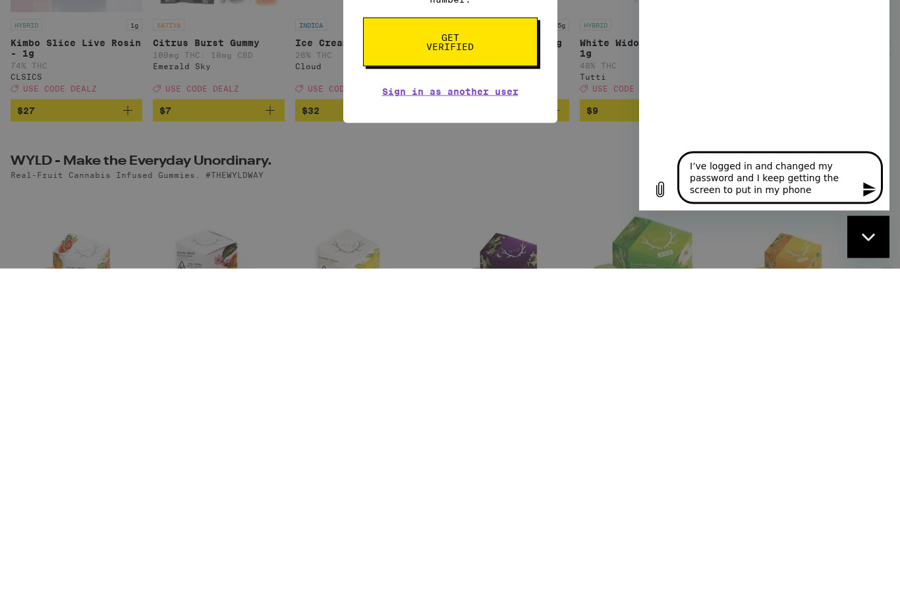
type textarea "I’ve logged in and changed my password and I keep getting the screen to put in …"
type textarea "x"
type textarea "I’ve logged in and changed my password and I keep getting the screen to put in …"
type textarea "x"
type textarea "I’ve logged in and changed my password and I keep getting the screen to put in …"
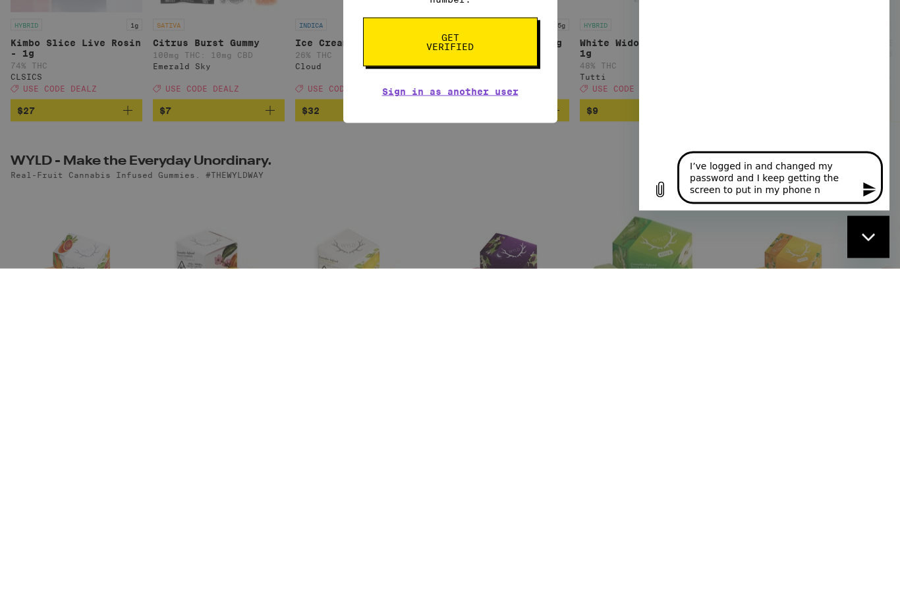
type textarea "x"
type textarea "I’ve logged in and changed my password and I keep getting the screen to put in …"
type textarea "x"
type textarea "I’ve logged in and changed my password and I keep getting the screen to put in …"
type textarea "x"
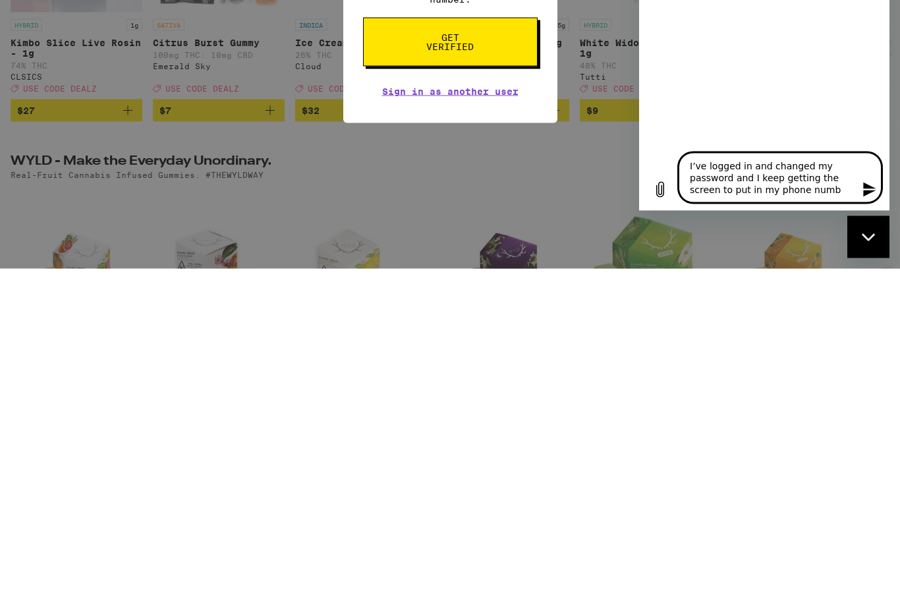
type textarea "I’ve logged in and changed my password and I keep getting the screen to put in …"
type textarea "x"
type textarea "I’ve logged in and changed my password and I keep getting the screen to put in …"
type textarea "x"
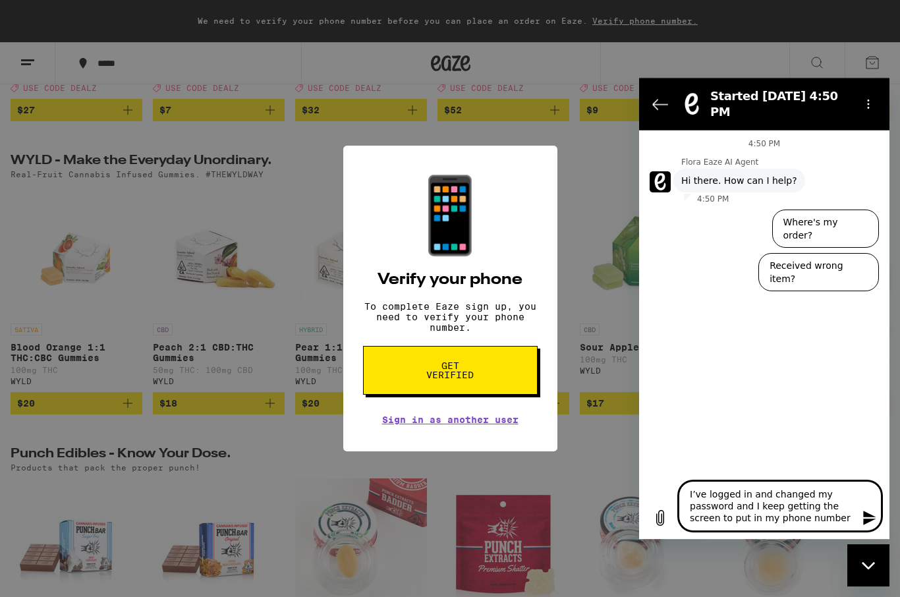
type textarea "I’ve logged in and changed my password and I keep getting the screen to put in …"
click at [860, 519] on button "Send message" at bounding box center [868, 518] width 26 height 26
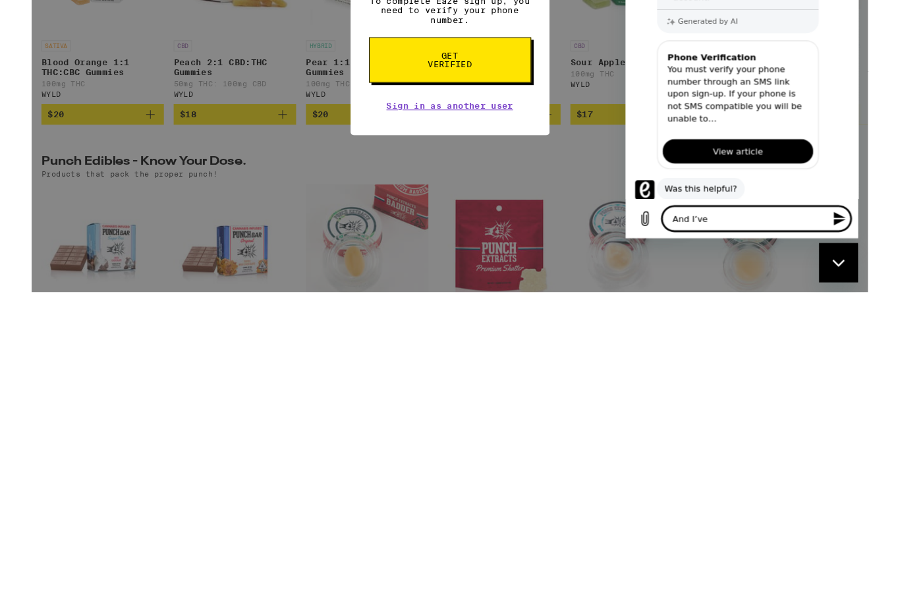
scroll to position [196, 0]
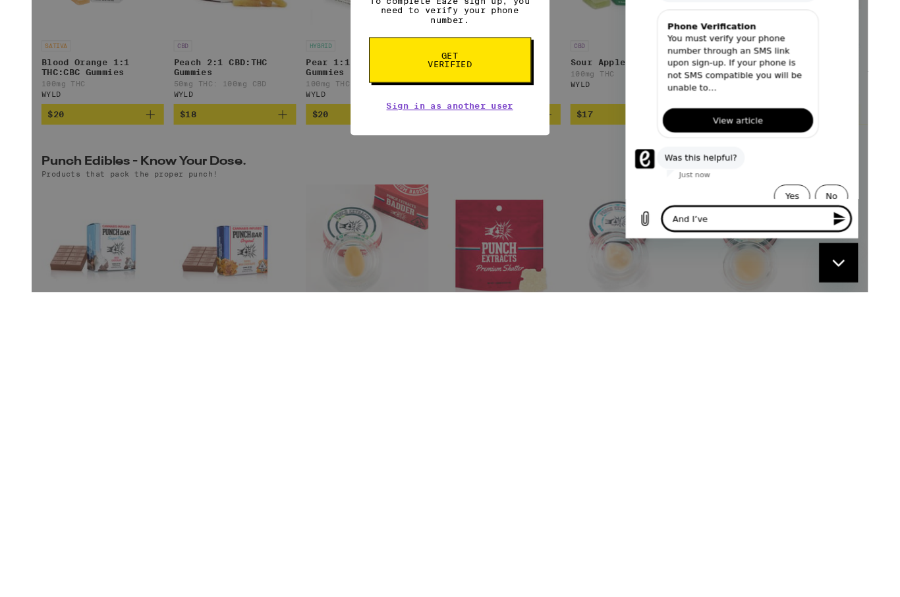
click at [857, 215] on button "No" at bounding box center [847, 226] width 36 height 25
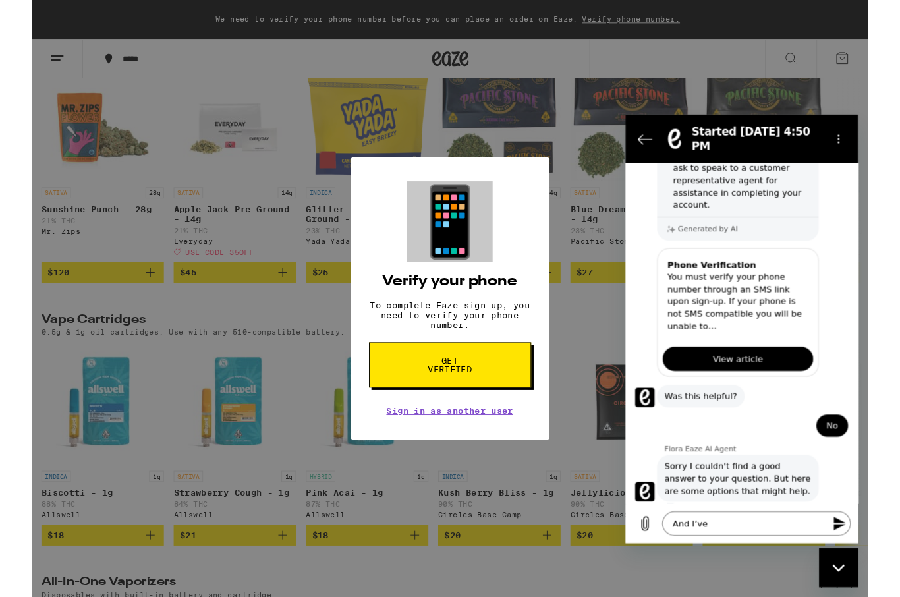
scroll to position [267, 0]
click at [731, 553] on textarea "And I’ve" at bounding box center [766, 554] width 203 height 26
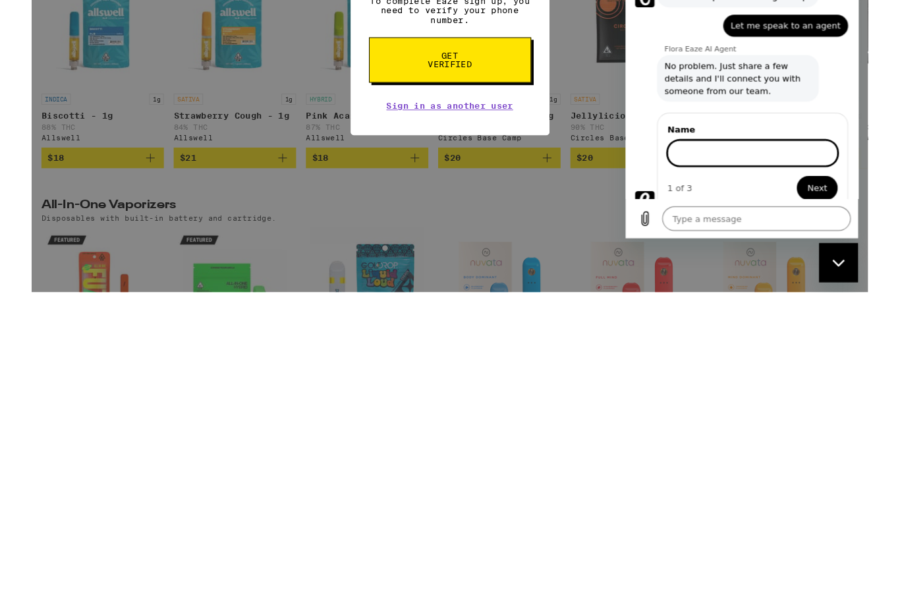
scroll to position [470, 0]
click at [709, 167] on input "Name" at bounding box center [762, 180] width 183 height 28
click at [837, 210] on span "Next" at bounding box center [832, 218] width 22 height 16
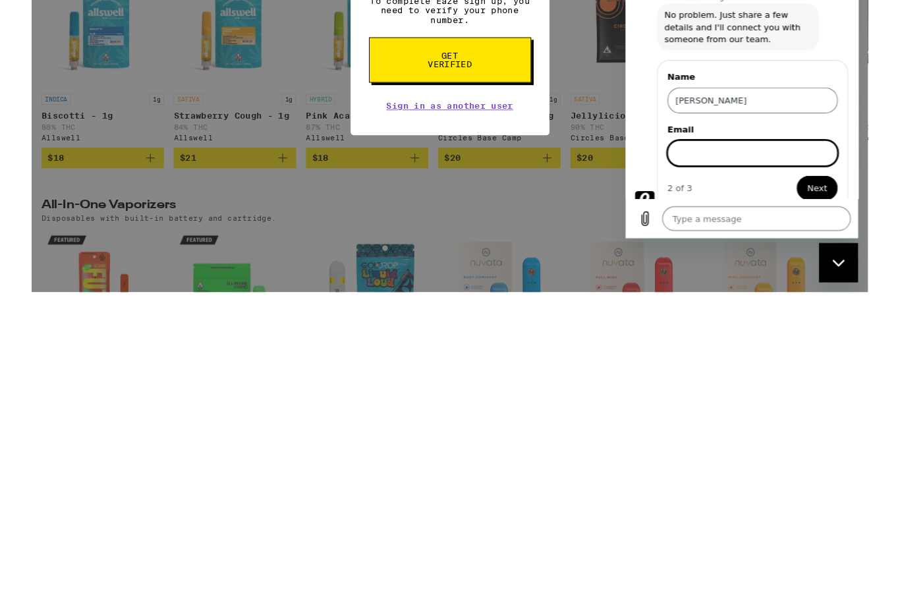
scroll to position [1794, 0]
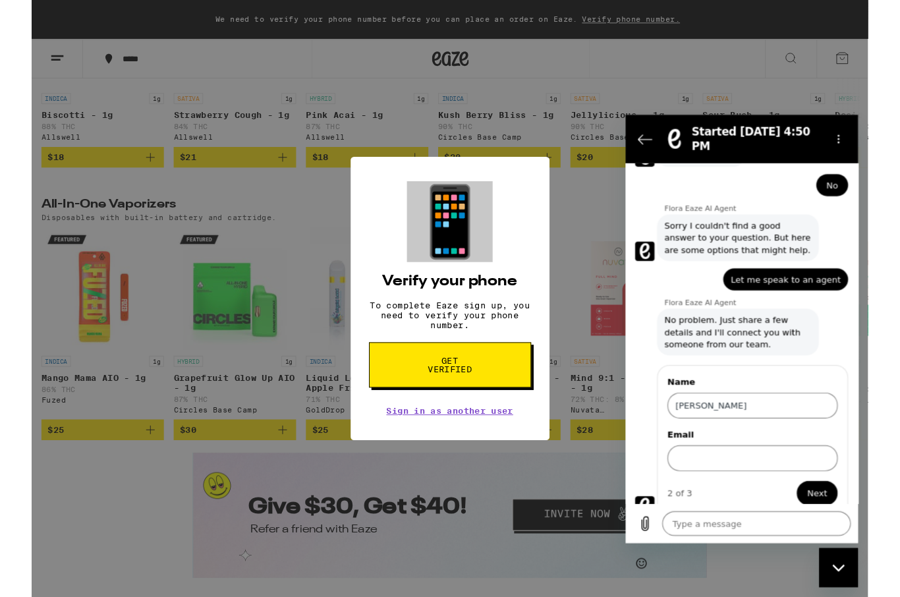
click at [706, 472] on input "Email" at bounding box center [762, 484] width 183 height 28
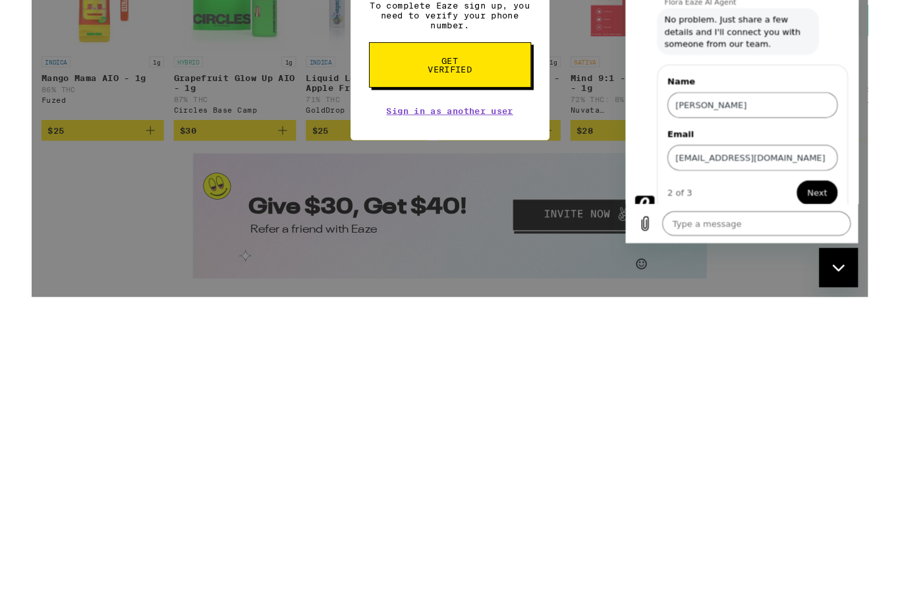
scroll to position [2117, 0]
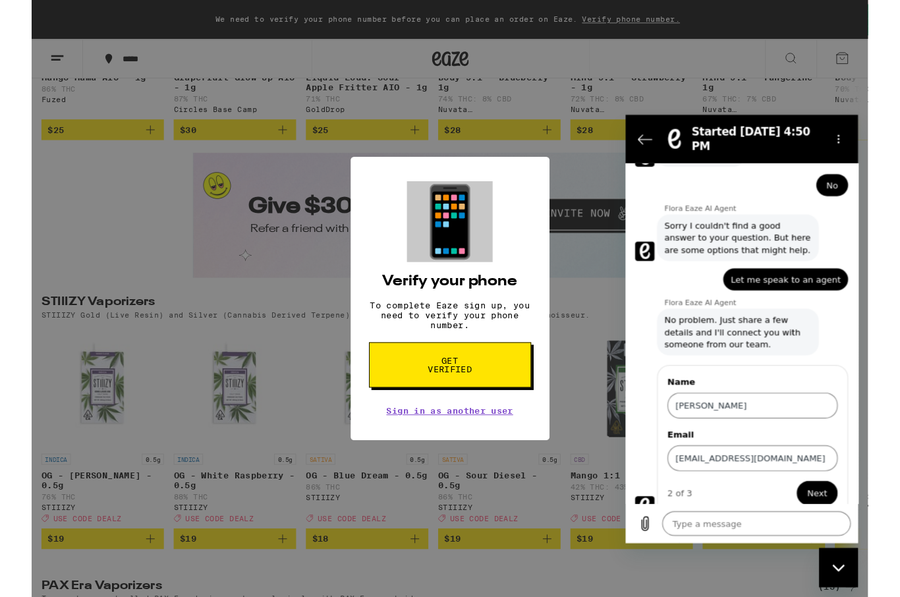
click at [839, 569] on icon "Close messaging window" at bounding box center [840, 569] width 14 height 9
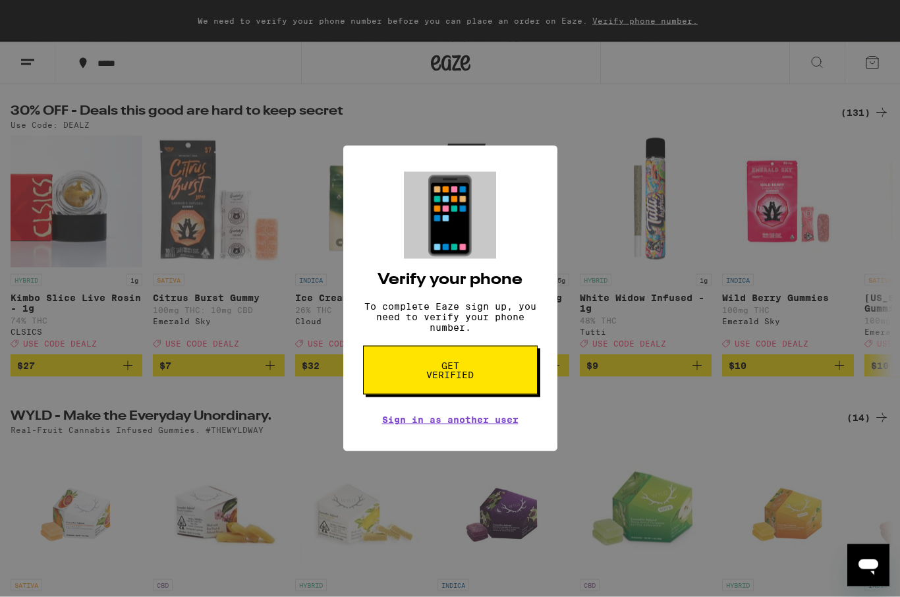
scroll to position [0, 0]
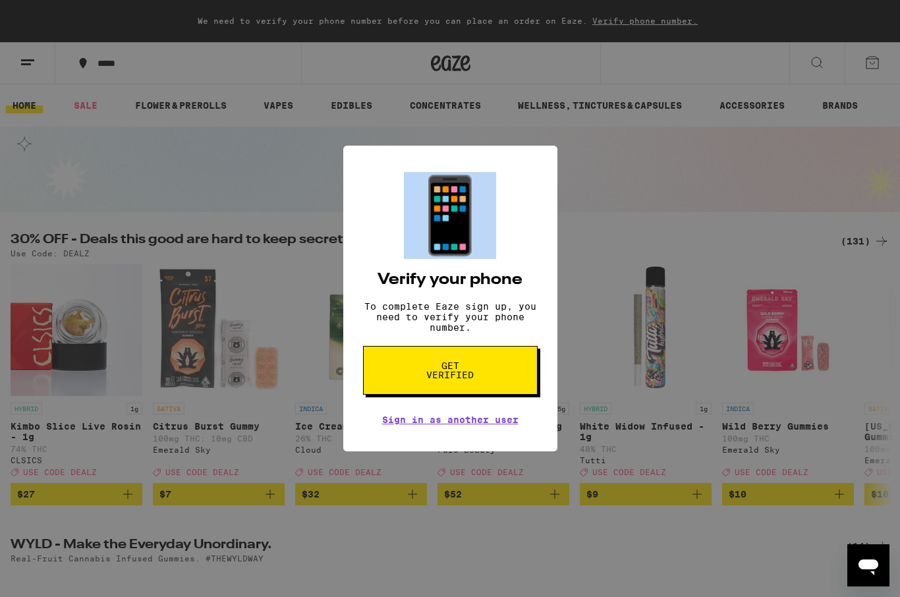
click at [830, 66] on div "📱 Verify your phone To complete Eaze sign up, you need to verify your phone num…" at bounding box center [450, 298] width 900 height 597
click at [825, 65] on div "📱 Verify your phone To complete Eaze sign up, you need to verify your phone num…" at bounding box center [450, 298] width 900 height 597
click at [661, 26] on div "📱 Verify your phone To complete Eaze sign up, you need to verify your phone num…" at bounding box center [450, 298] width 900 height 597
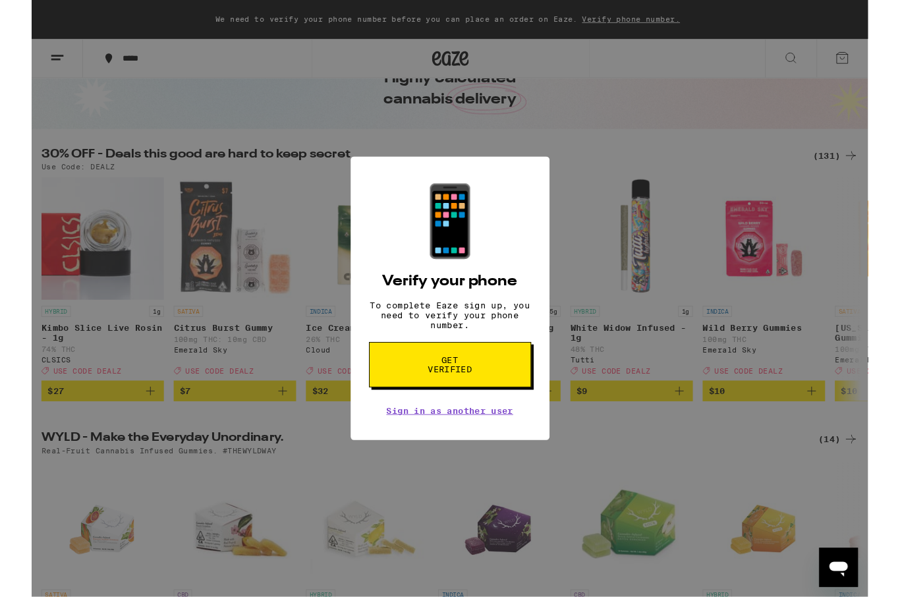
scroll to position [74, 0]
click at [453, 399] on span "Get verified" at bounding box center [450, 392] width 68 height 18
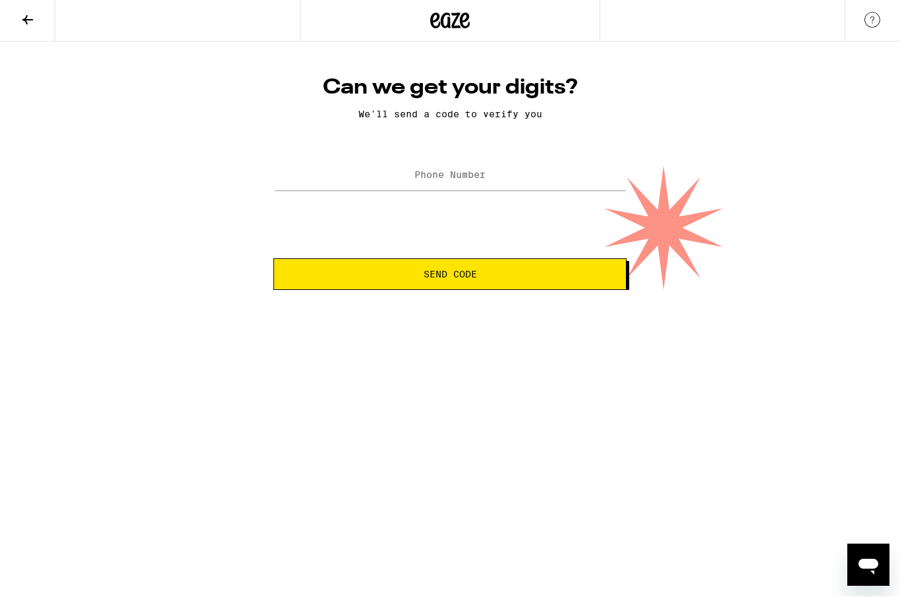
click at [463, 177] on label "Phone Number" at bounding box center [449, 175] width 71 height 11
click at [468, 275] on span "Send Code" at bounding box center [450, 274] width 53 height 9
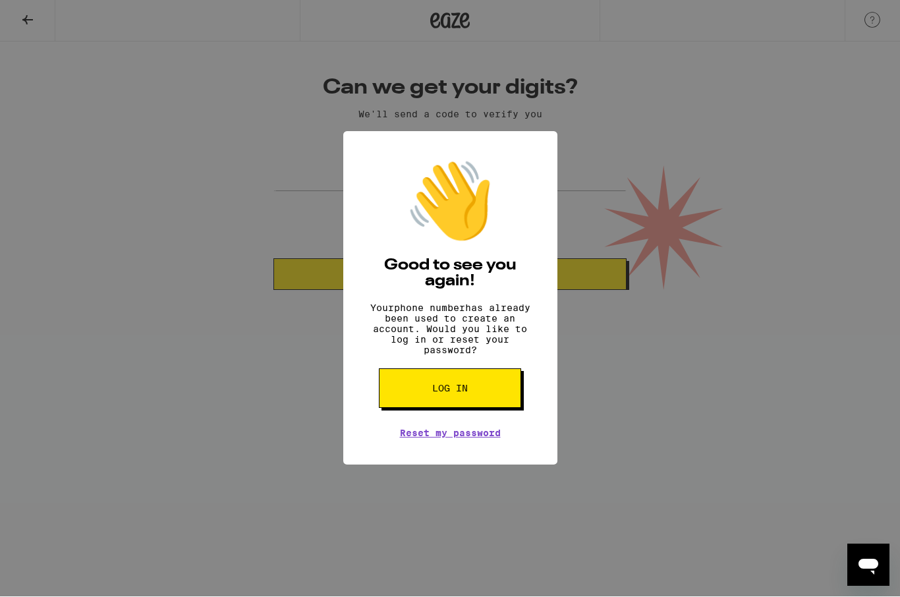
click at [478, 399] on button "Log in" at bounding box center [450, 389] width 142 height 40
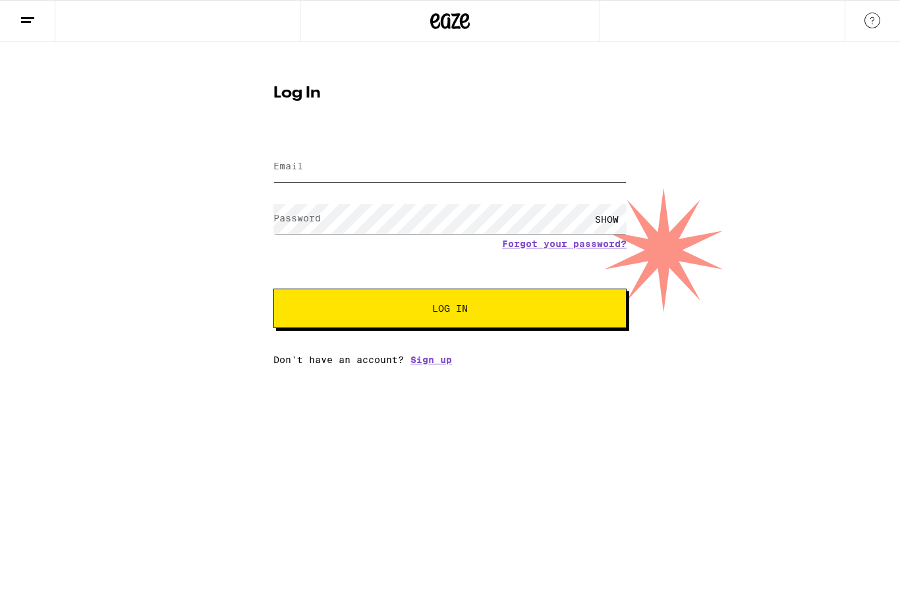
click at [306, 173] on input "Email" at bounding box center [449, 167] width 353 height 30
click at [450, 310] on button "Log In" at bounding box center [449, 309] width 353 height 40
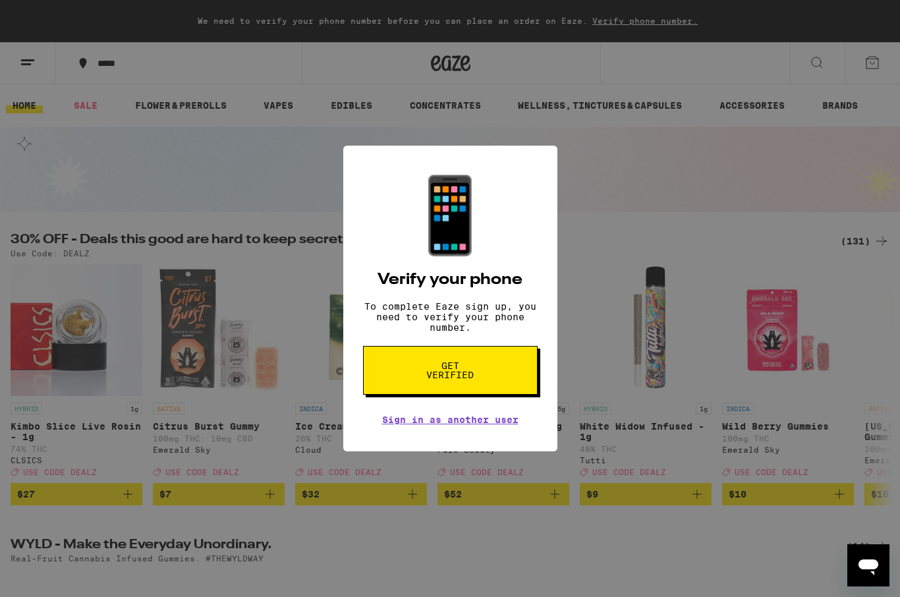
click at [821, 60] on div "📱 Verify your phone To complete Eaze sign up, you need to verify your phone num…" at bounding box center [450, 298] width 900 height 597
click at [866, 245] on div "📱 Verify your phone To complete Eaze sign up, you need to verify your phone num…" at bounding box center [450, 298] width 900 height 597
click at [866, 248] on div "📱 Verify your phone To complete Eaze sign up, you need to verify your phone num…" at bounding box center [450, 298] width 900 height 597
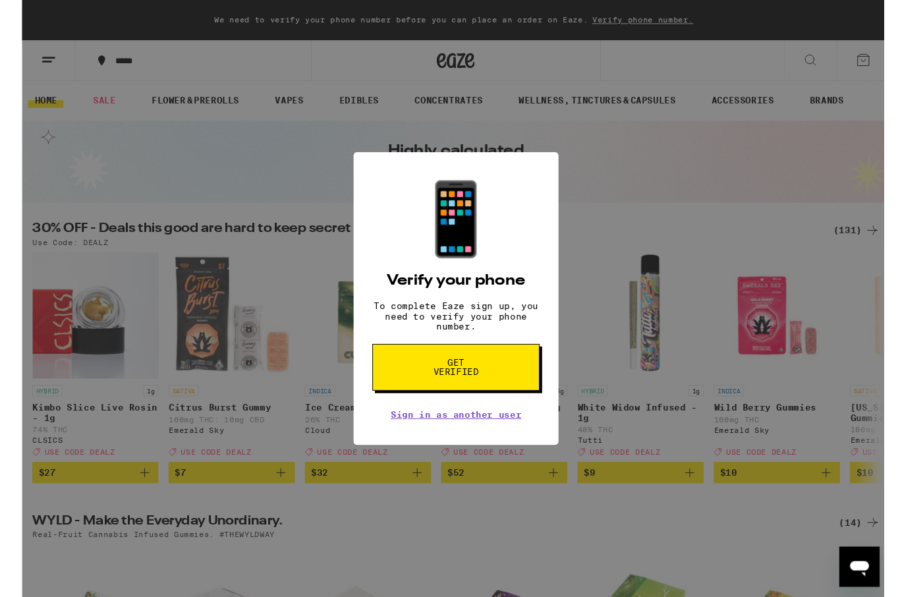
scroll to position [24, 0]
